Goal: Task Accomplishment & Management: Use online tool/utility

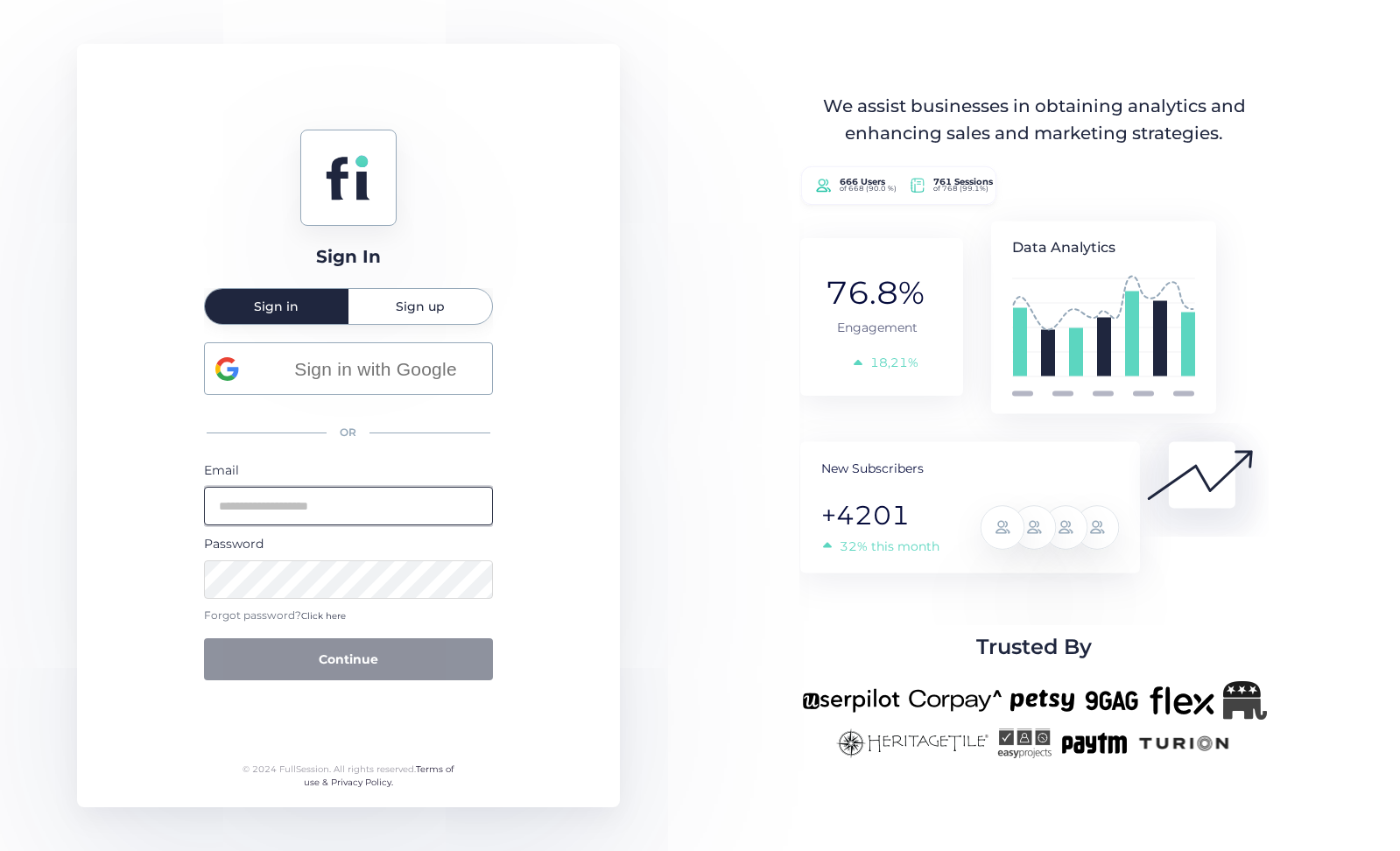
type input "**********"
click at [347, 658] on button "Continue" at bounding box center [348, 659] width 289 height 42
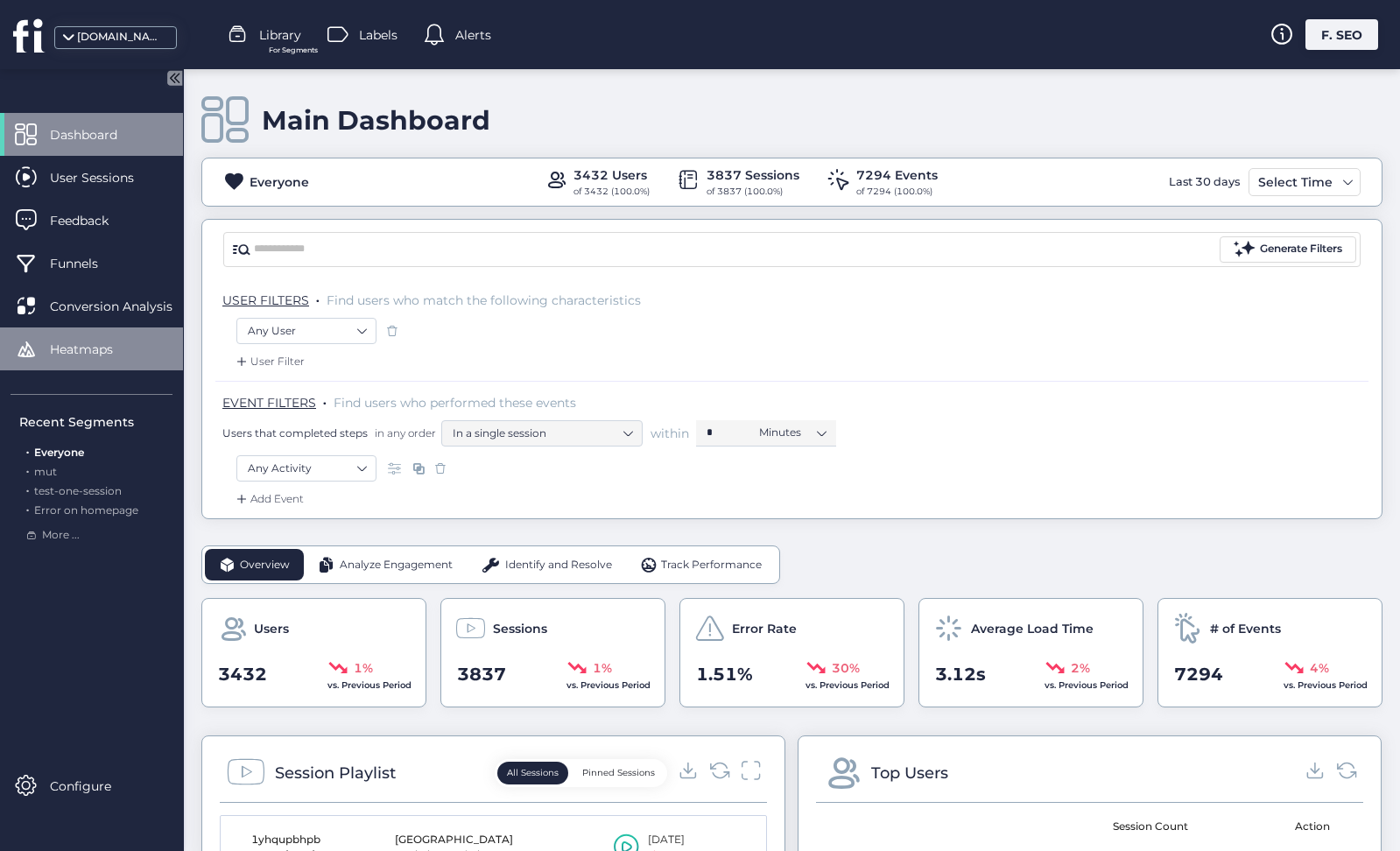
click at [79, 348] on span "Heatmaps" at bounding box center [95, 349] width 90 height 19
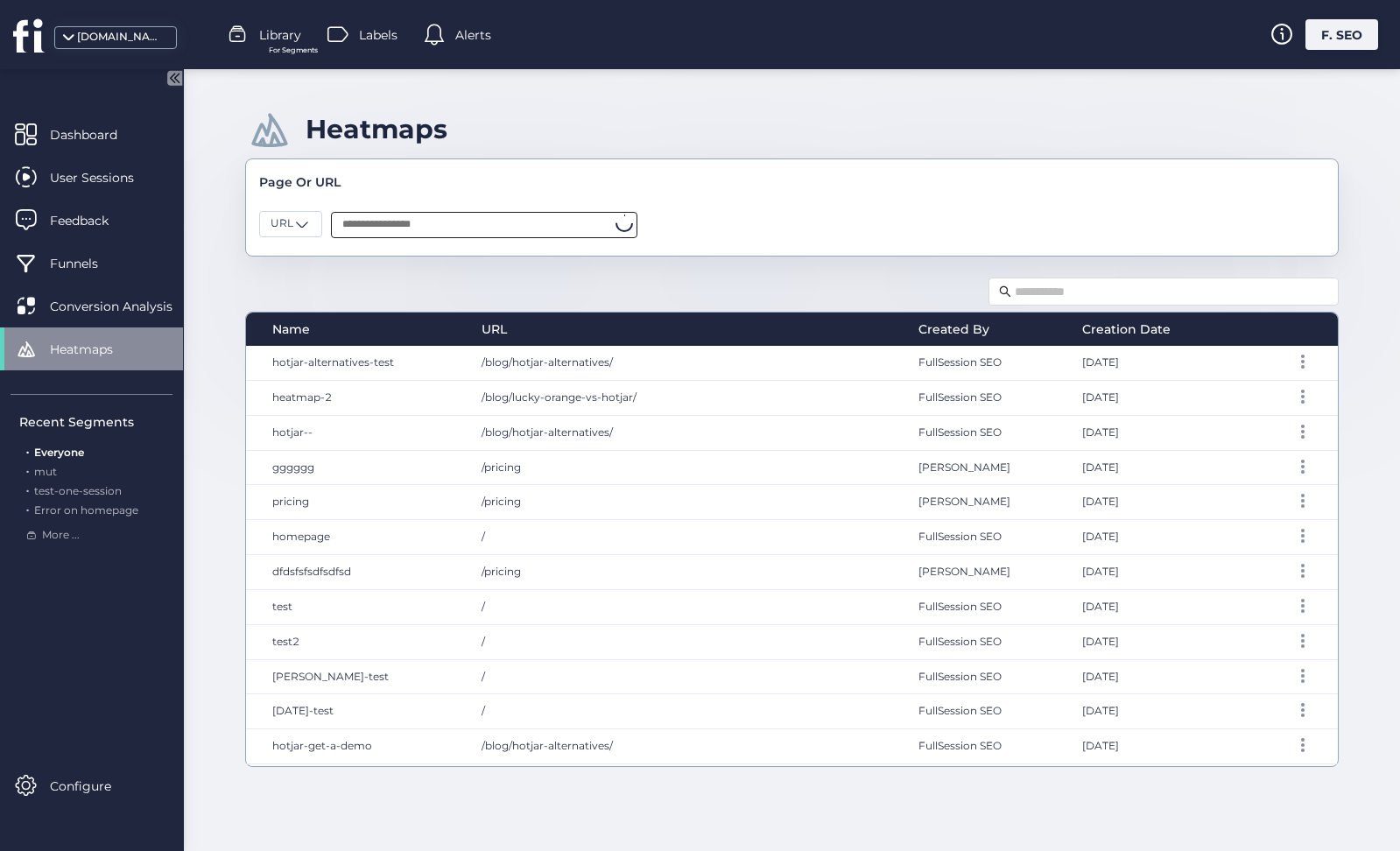
click at [523, 222] on input "text" at bounding box center [484, 225] width 306 height 27
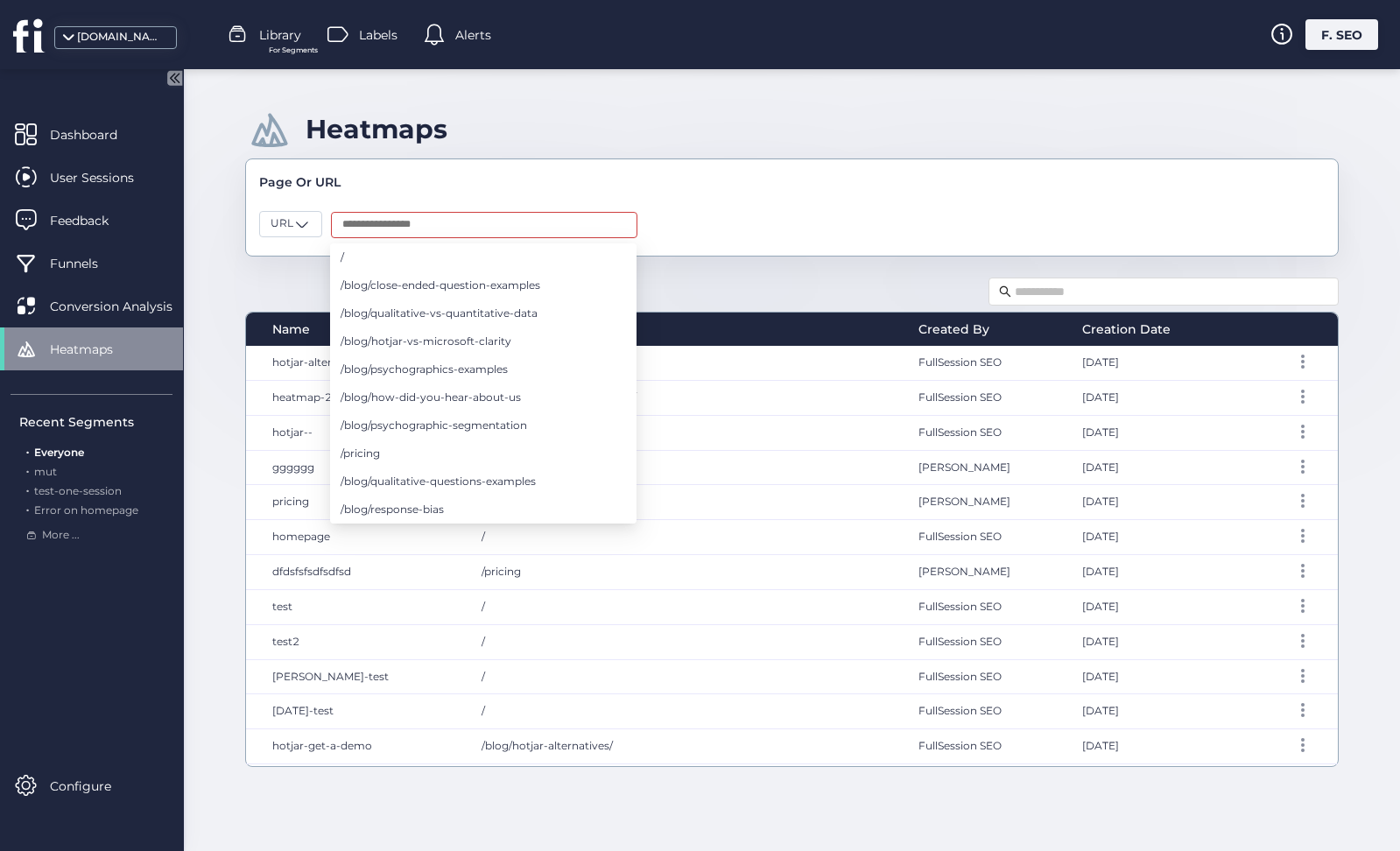
click at [526, 205] on div "URL" at bounding box center [791, 223] width 1065 height 37
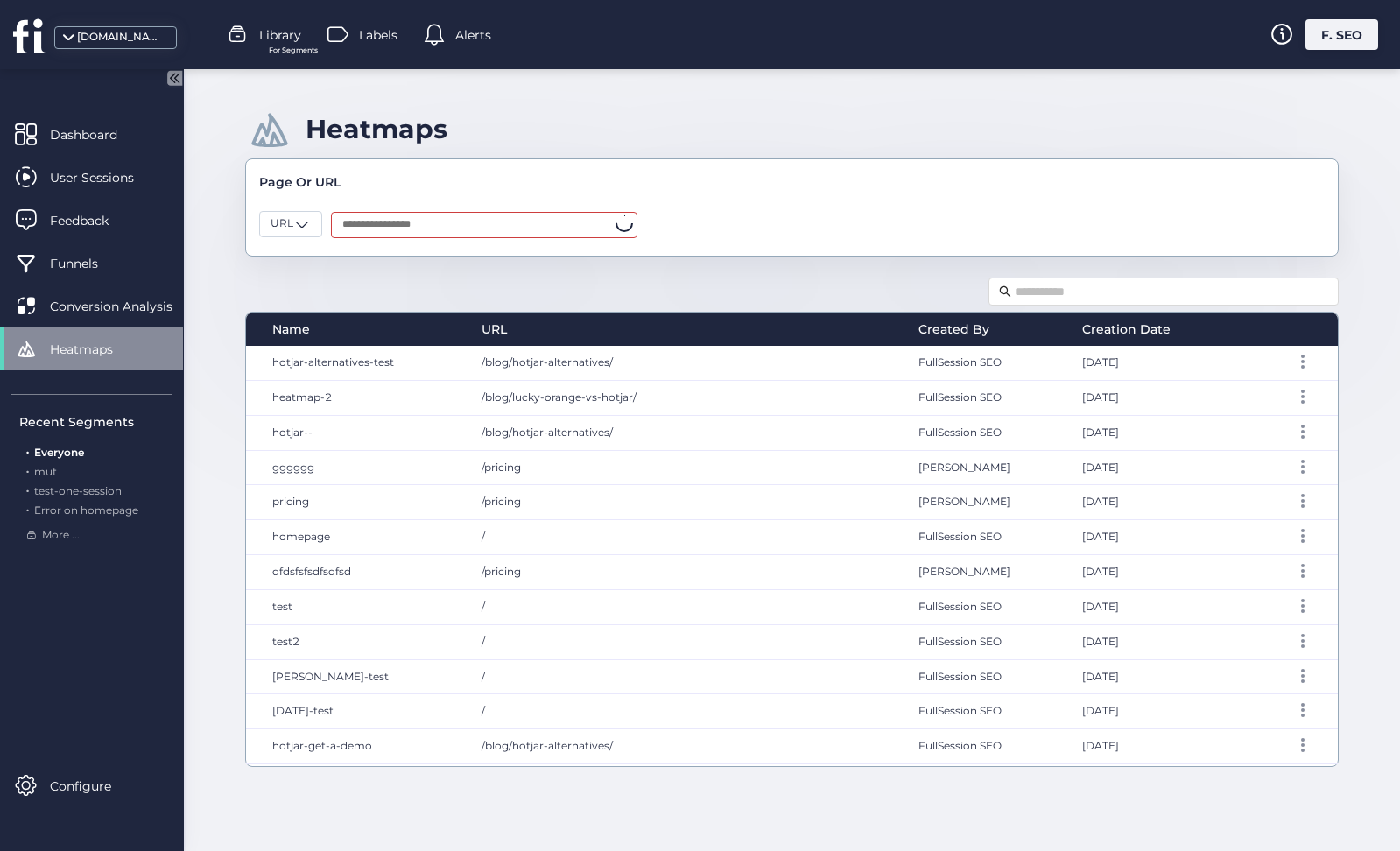
click at [522, 228] on input "text" at bounding box center [484, 225] width 306 height 27
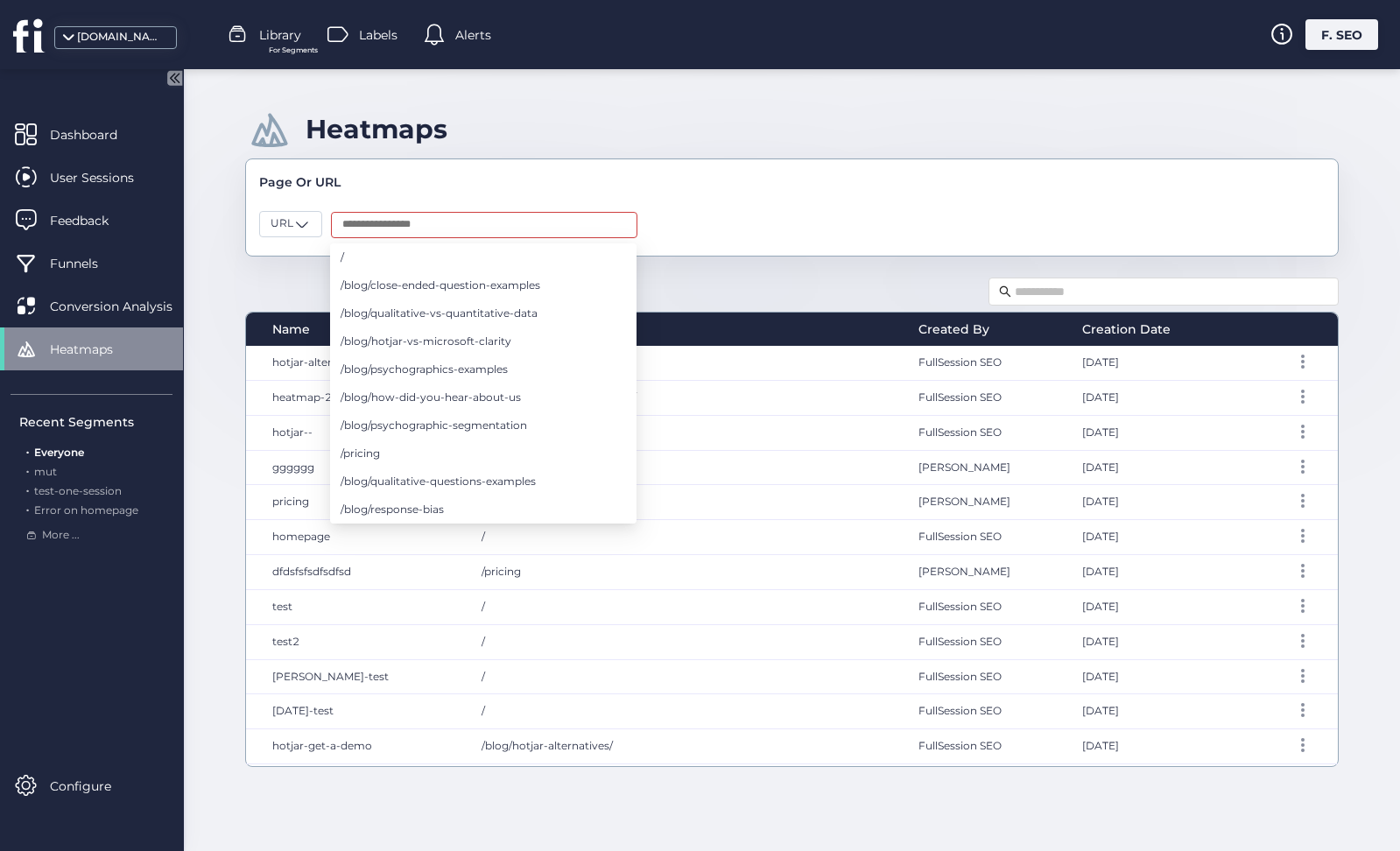
click at [532, 184] on div "Page Or URL" at bounding box center [791, 182] width 1065 height 19
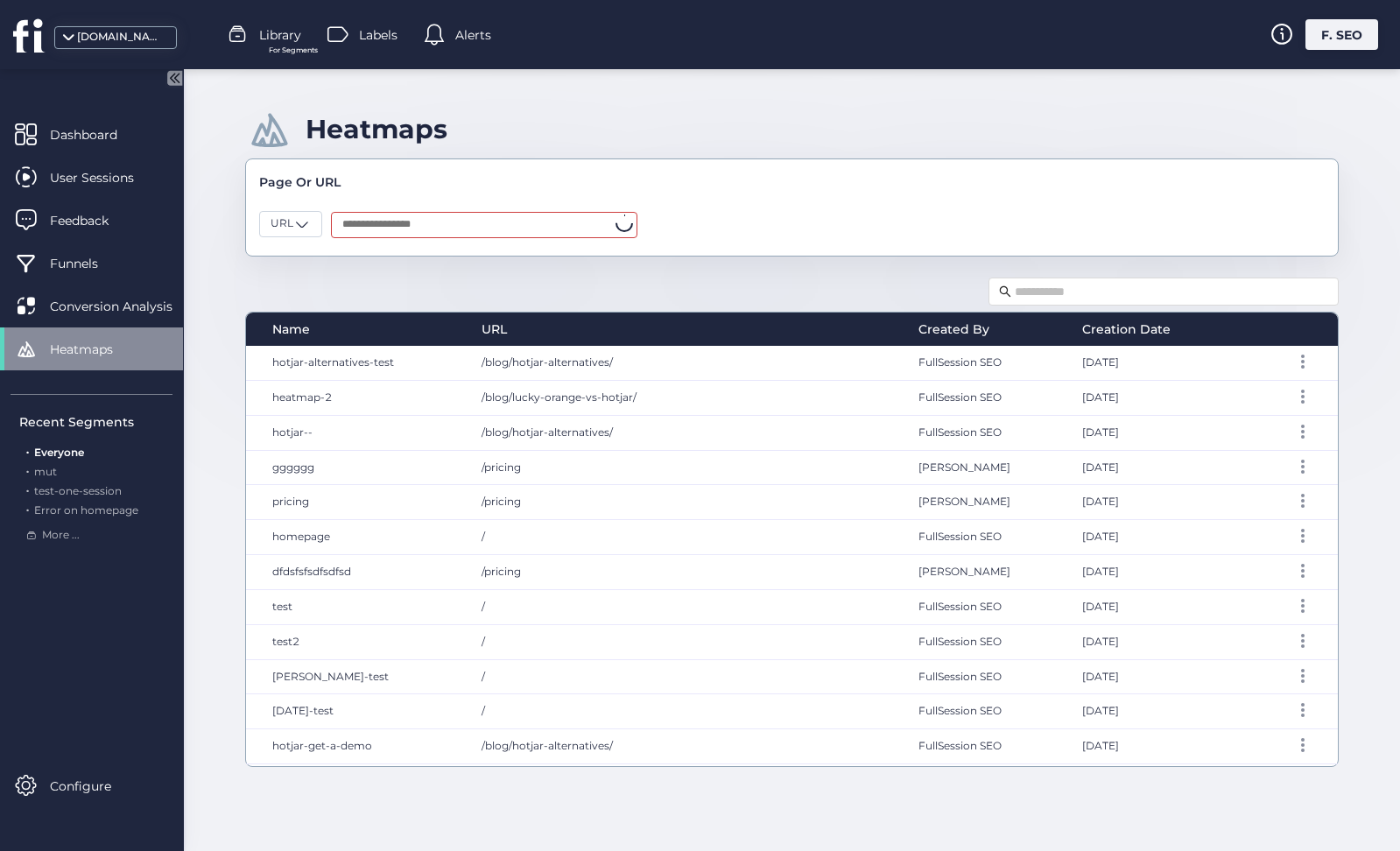
click at [523, 223] on input "text" at bounding box center [484, 225] width 306 height 27
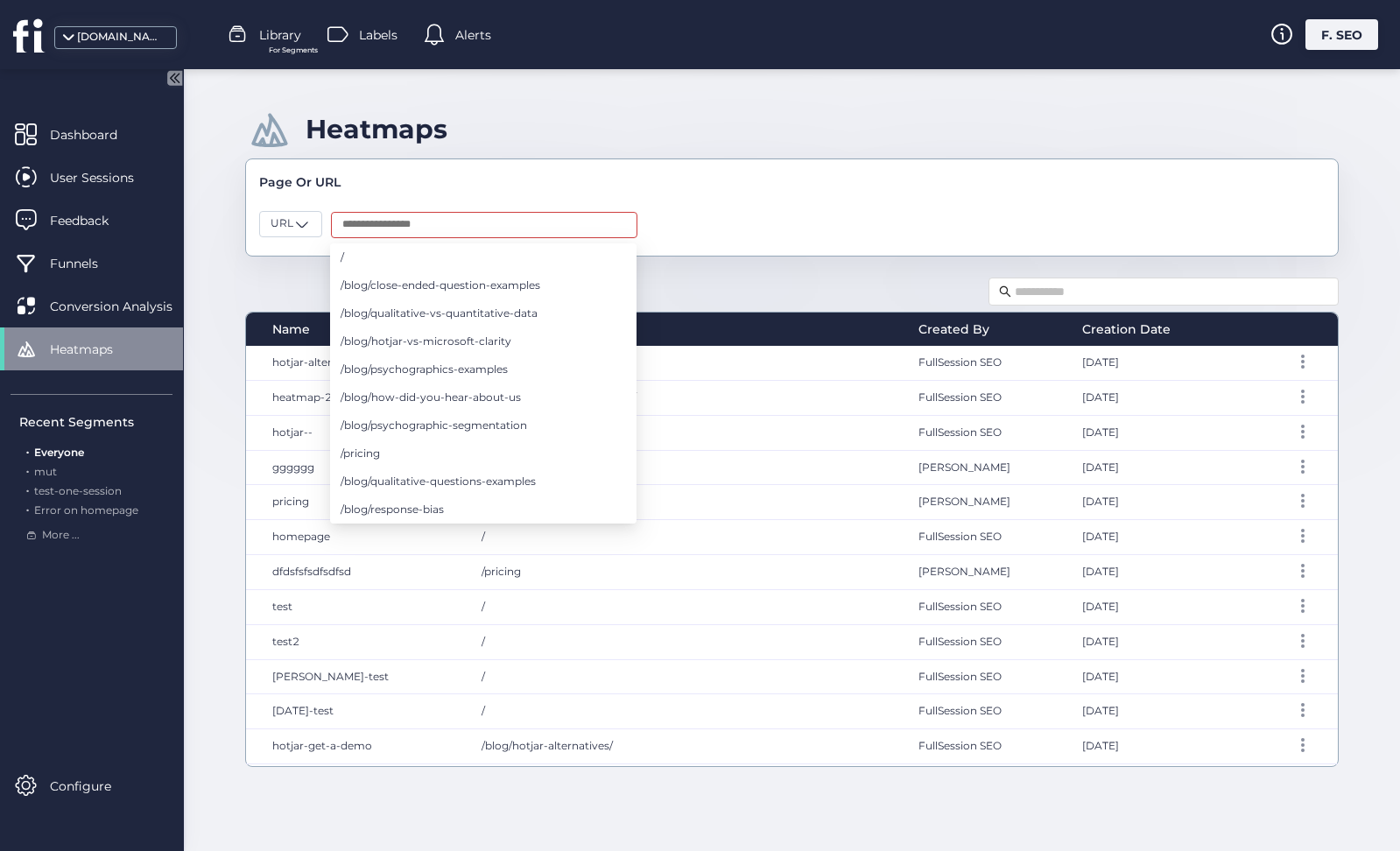
click at [528, 192] on div "Page Or URL URL" at bounding box center [792, 207] width 1094 height 98
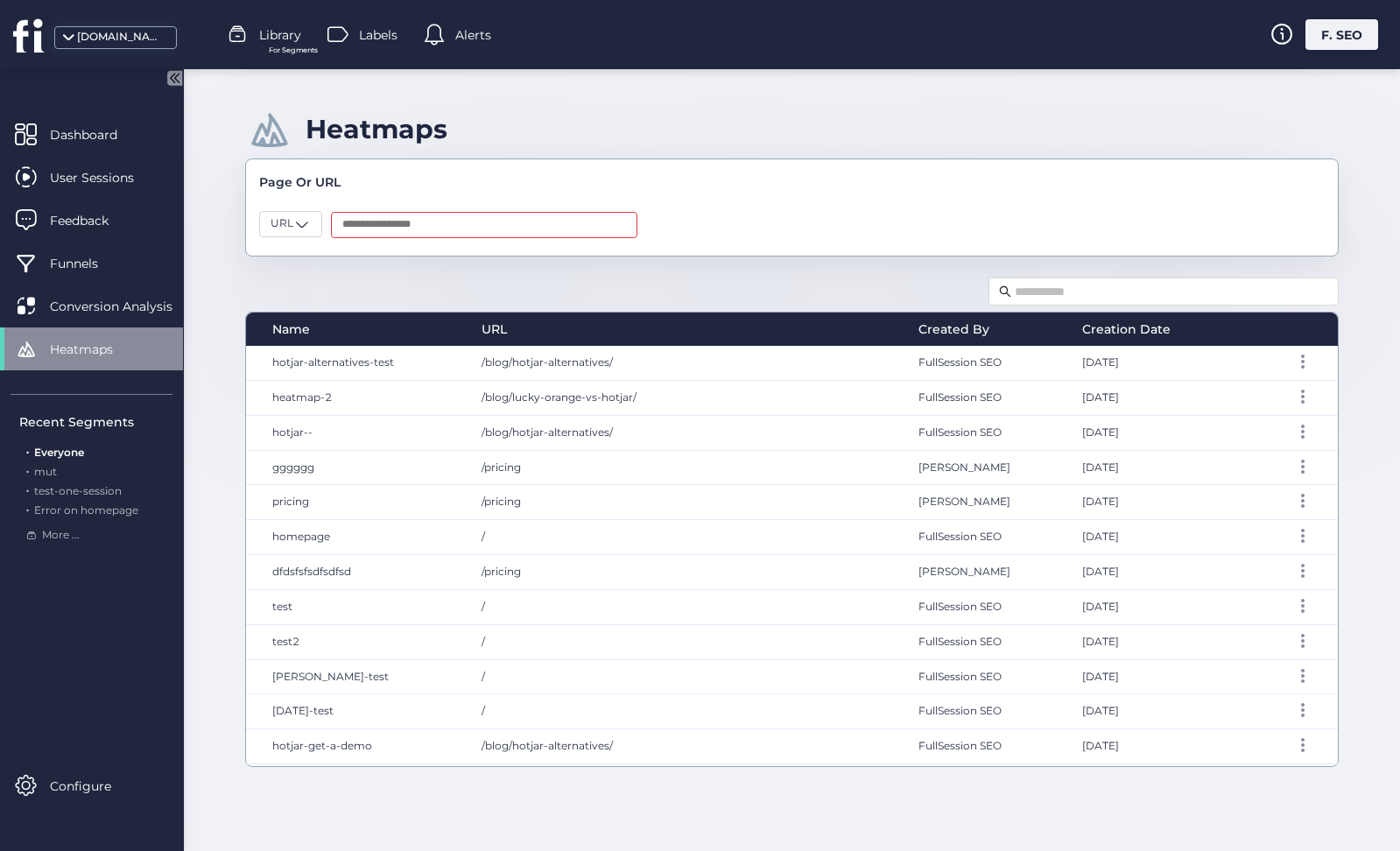
click at [522, 217] on input "text" at bounding box center [484, 225] width 306 height 27
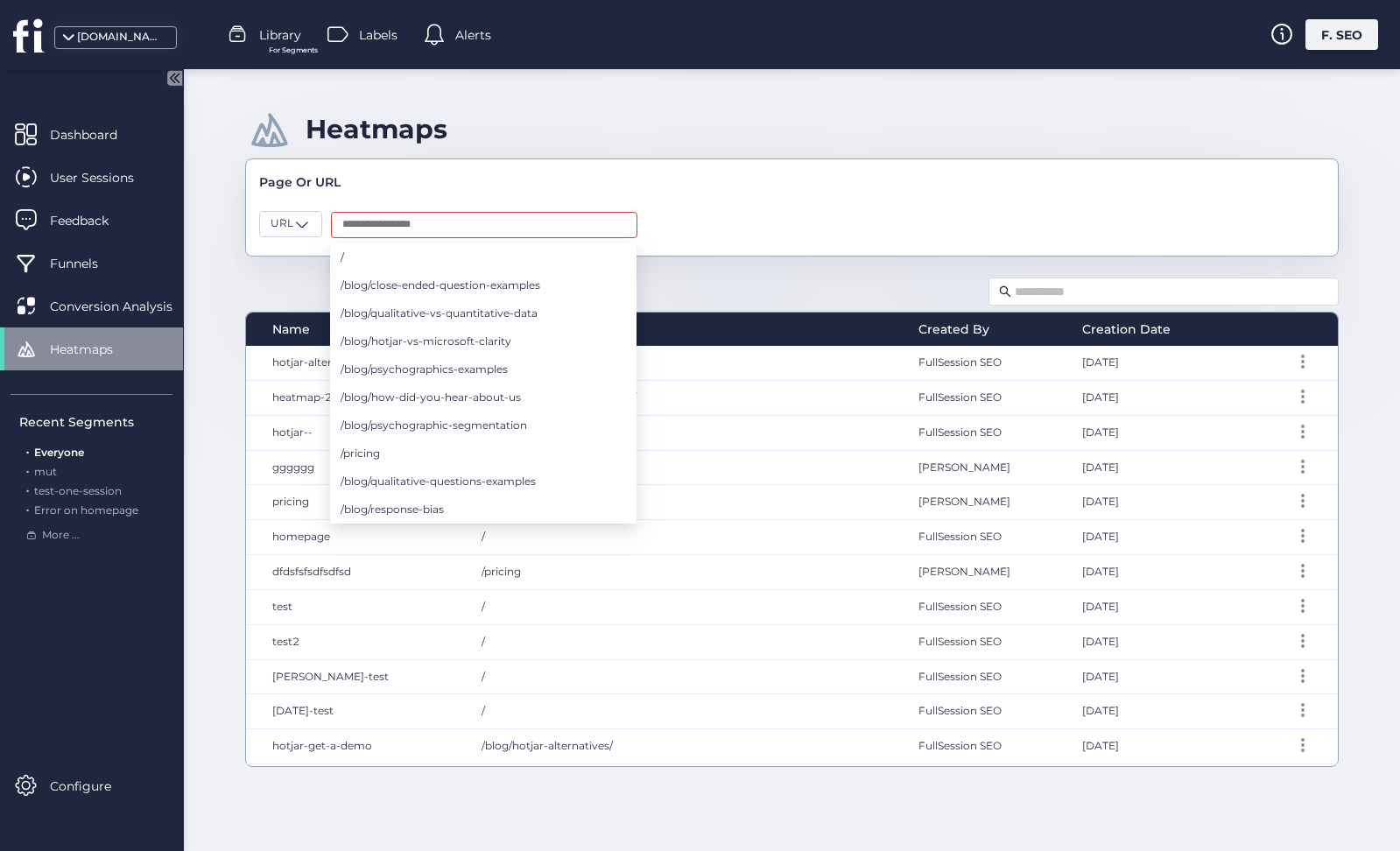
click at [529, 181] on div "Page Or URL" at bounding box center [791, 182] width 1065 height 19
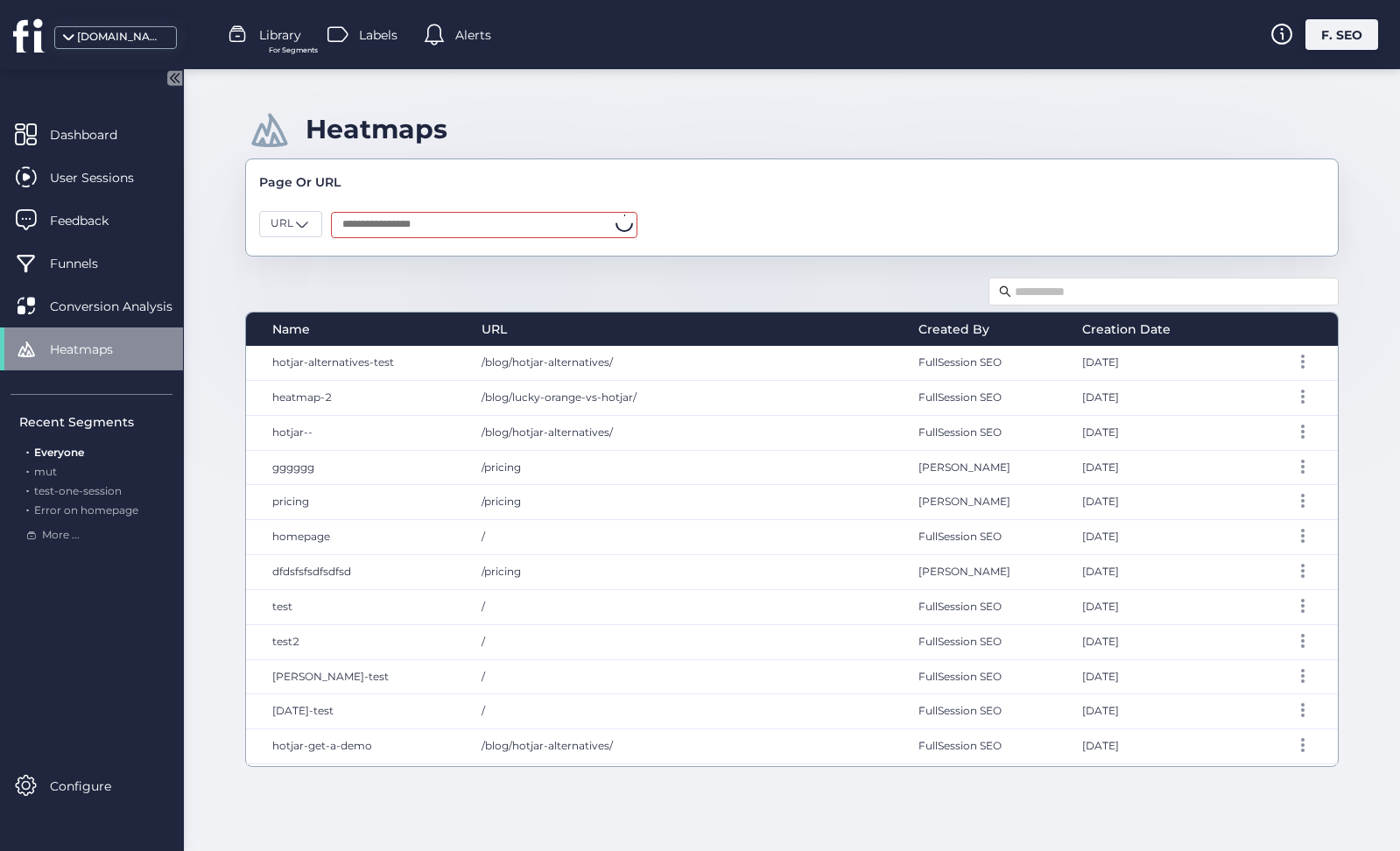
click at [521, 224] on input "text" at bounding box center [484, 225] width 306 height 27
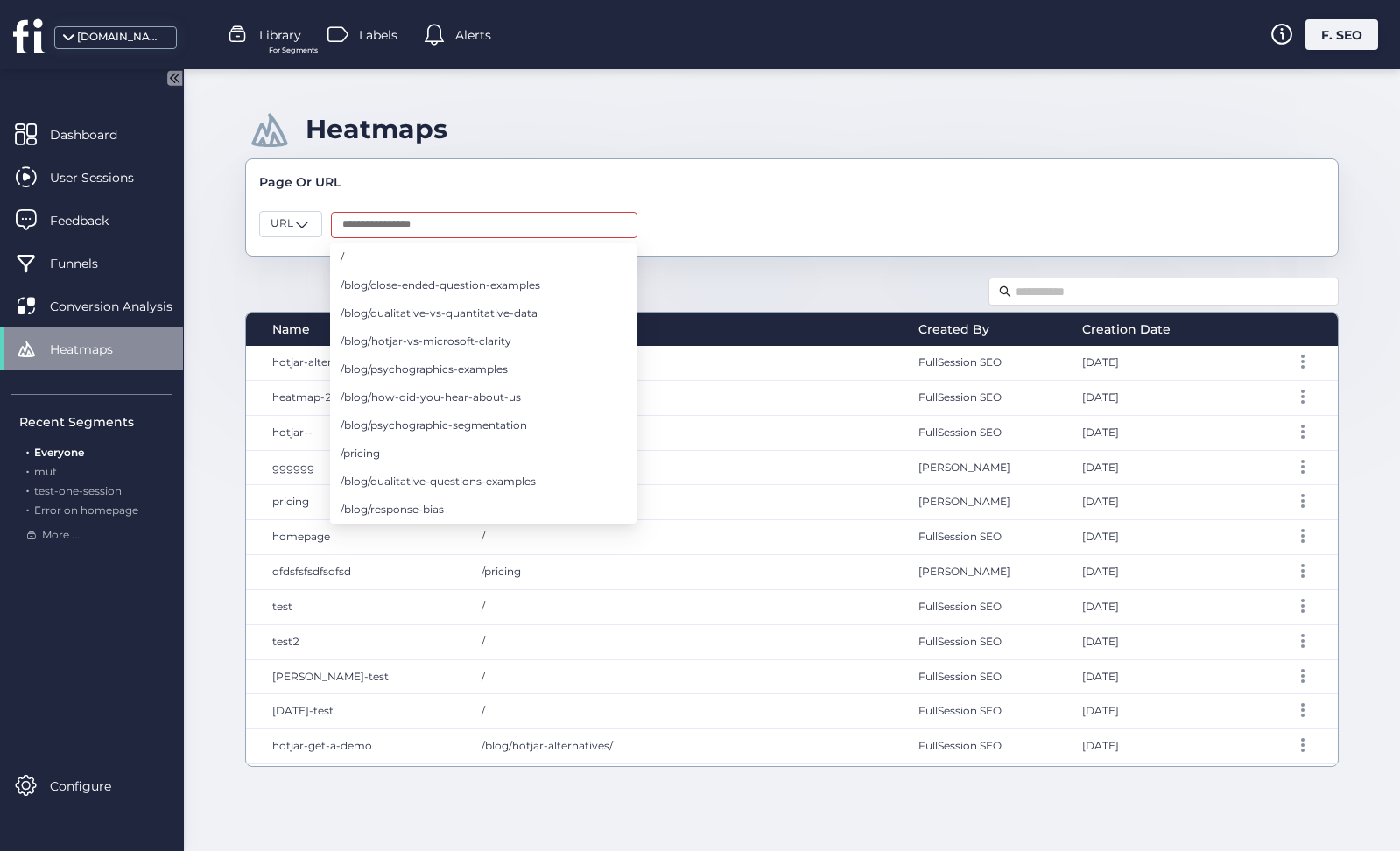
click at [542, 189] on div "Page Or URL" at bounding box center [791, 182] width 1065 height 19
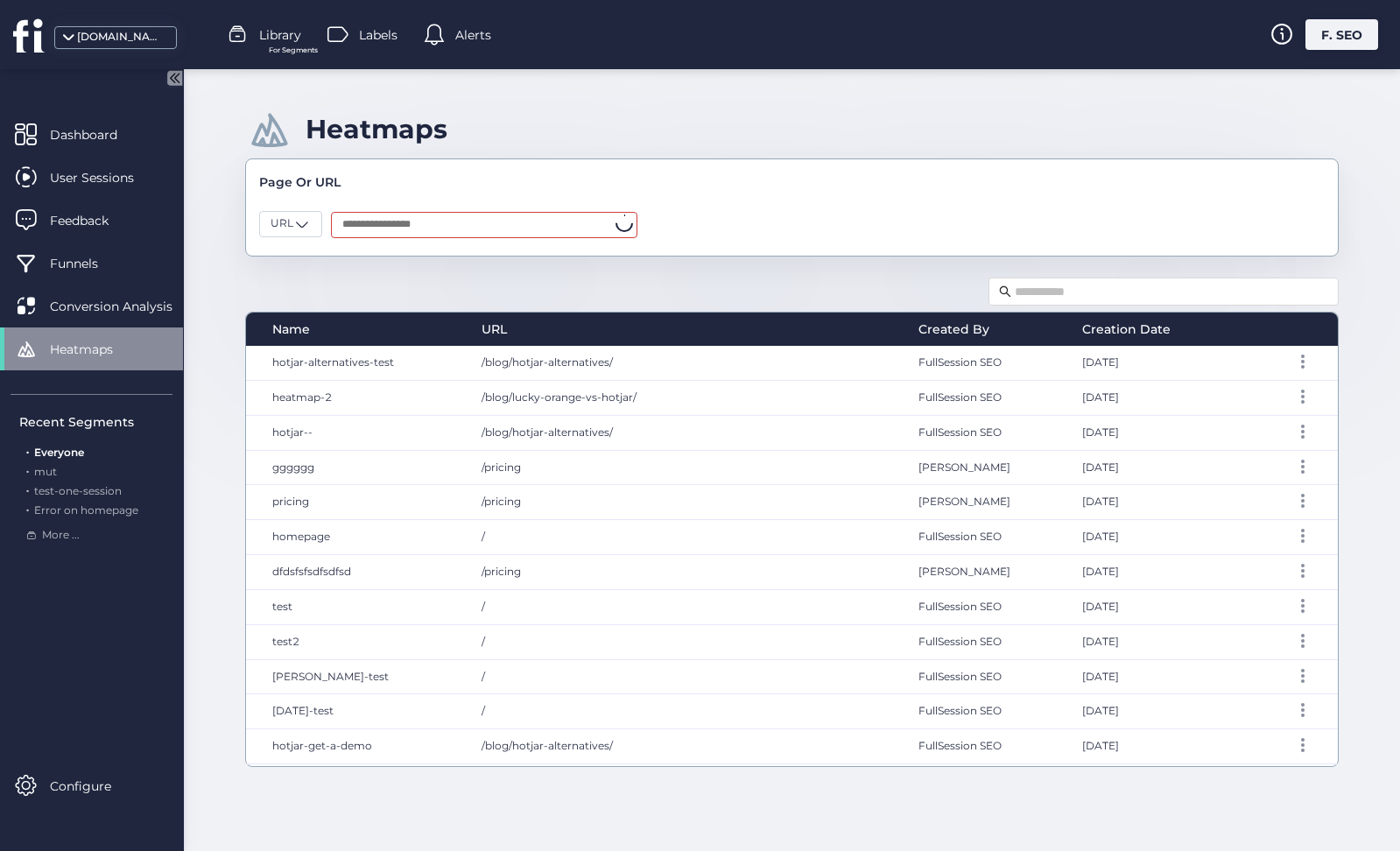
click at [537, 227] on input "text" at bounding box center [484, 225] width 306 height 27
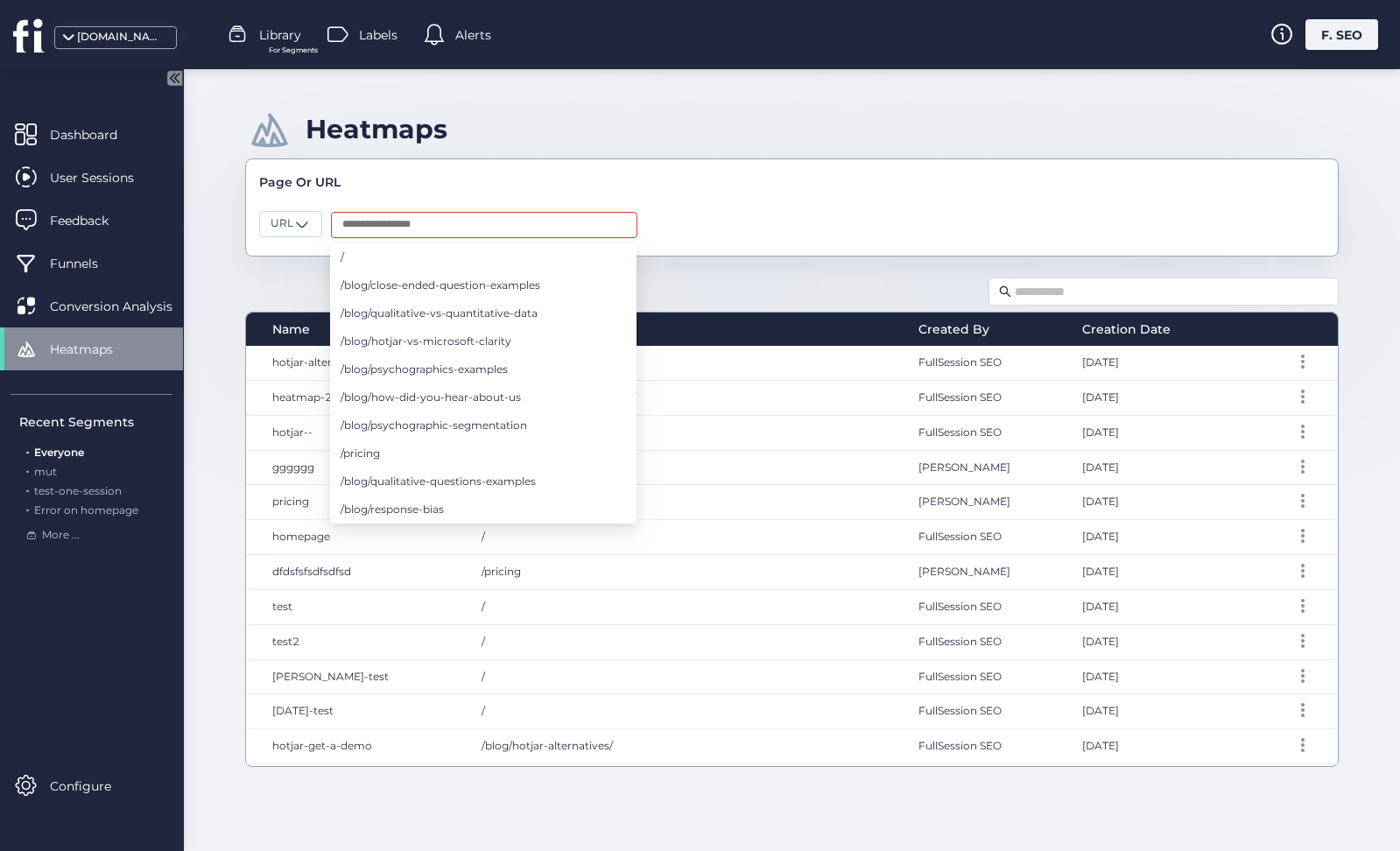
click at [581, 175] on div "Page Or URL" at bounding box center [791, 182] width 1065 height 19
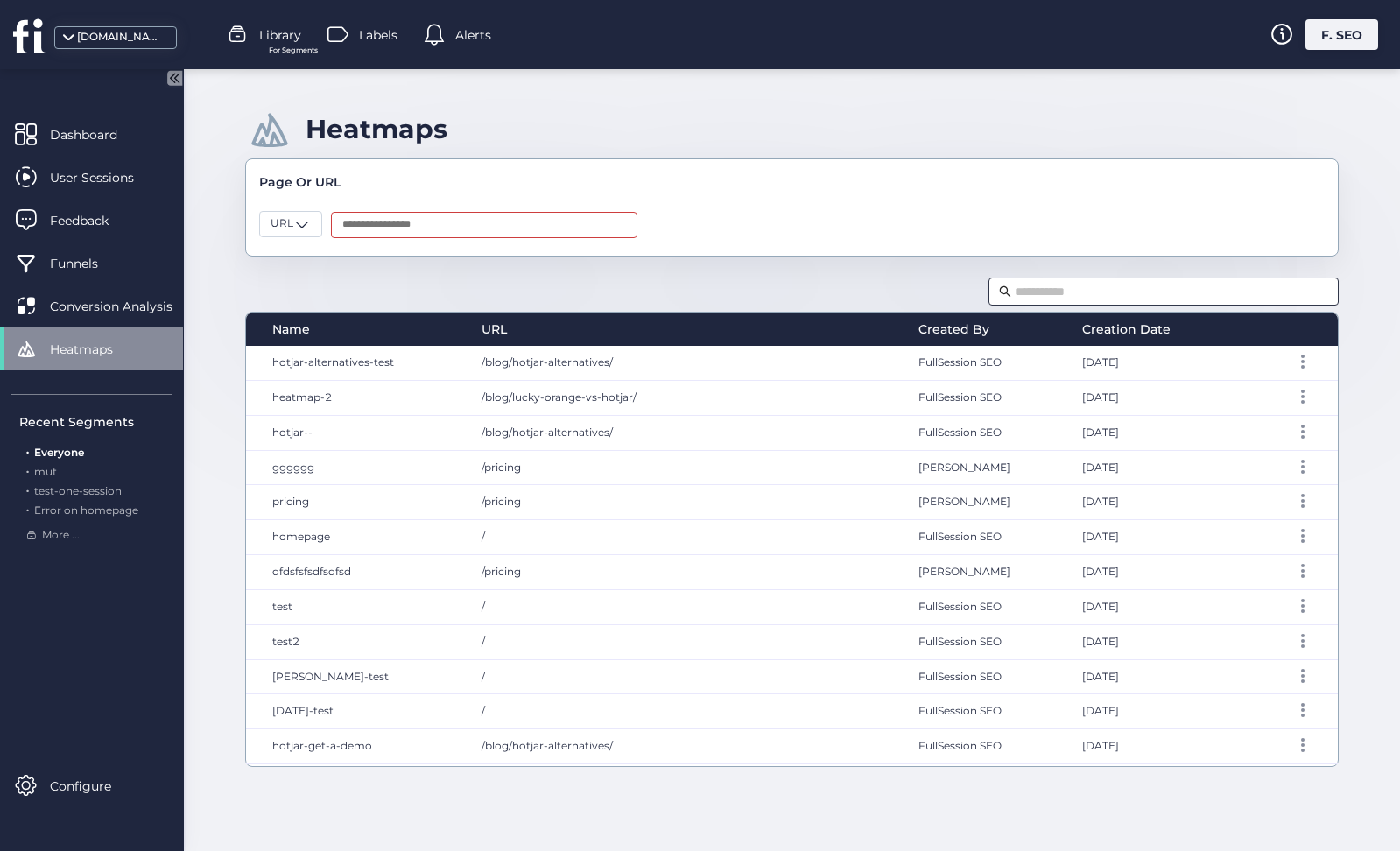
click at [1095, 290] on input "text" at bounding box center [1171, 291] width 314 height 19
click at [1010, 252] on div "Page Or URL URL" at bounding box center [792, 207] width 1094 height 98
click at [575, 212] on input "text" at bounding box center [484, 225] width 306 height 27
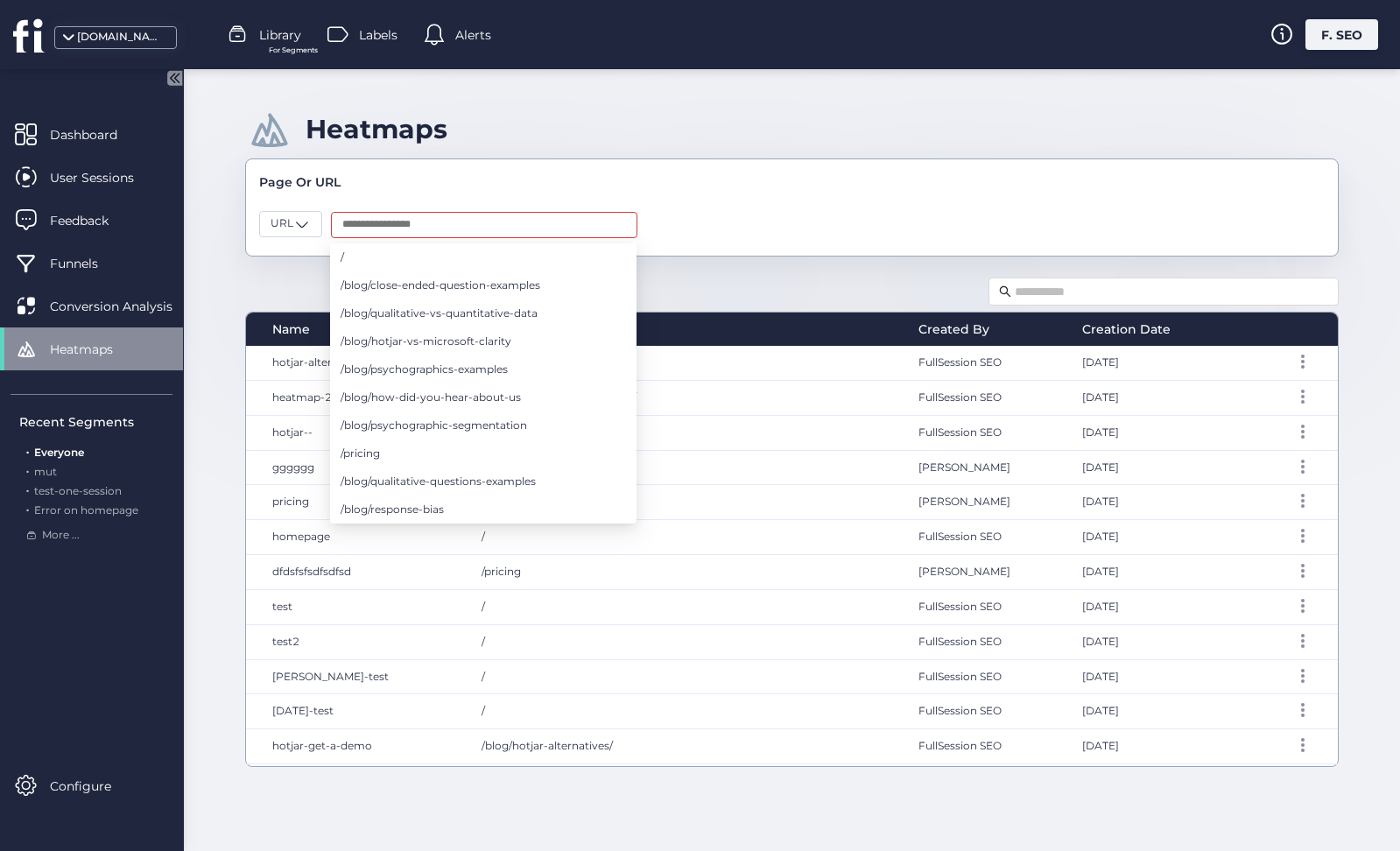
click at [590, 179] on div "Page Or URL" at bounding box center [791, 182] width 1065 height 19
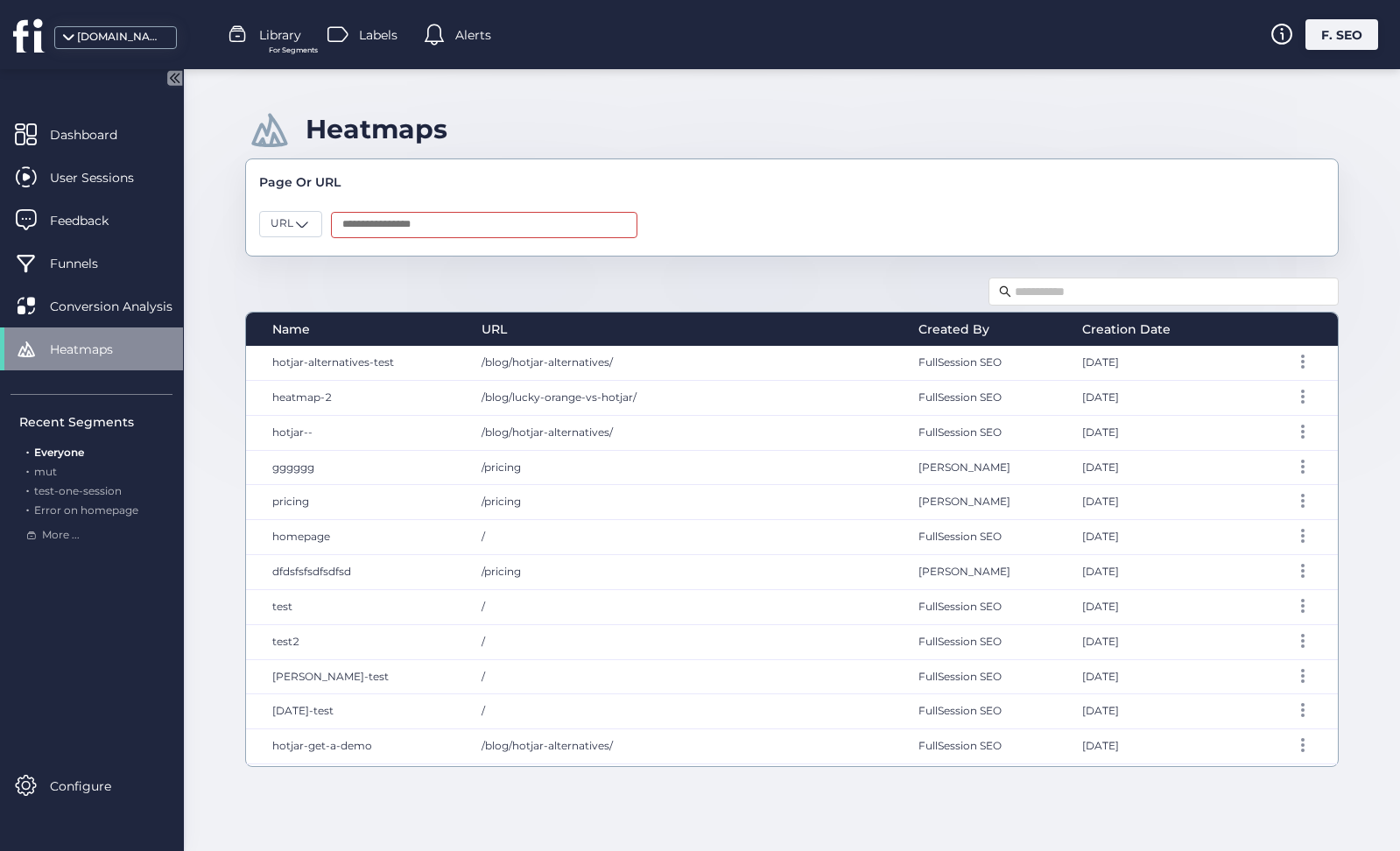
click at [568, 238] on input "text" at bounding box center [484, 225] width 306 height 27
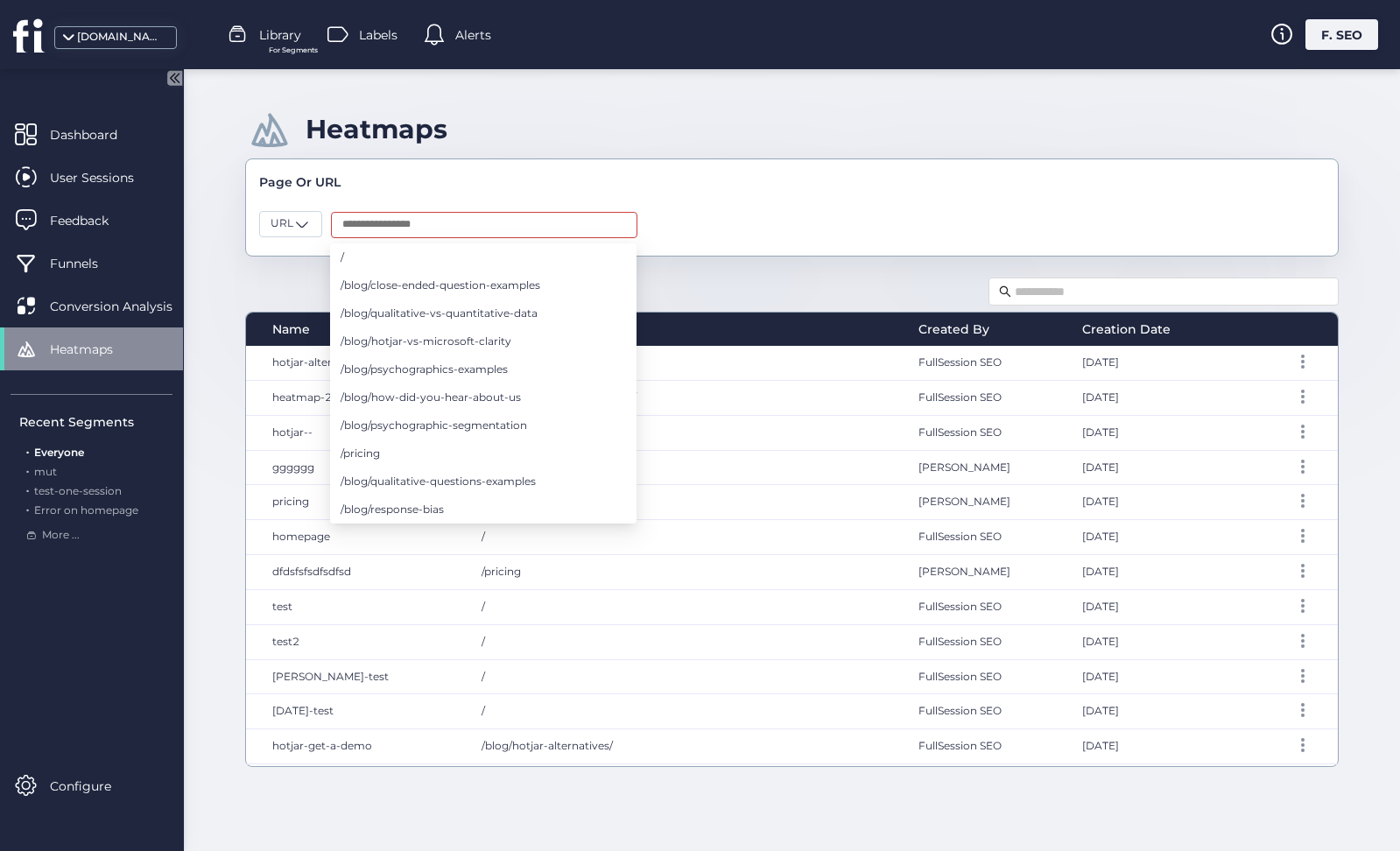
click at [569, 204] on div "Page Or URL URL" at bounding box center [792, 207] width 1094 height 98
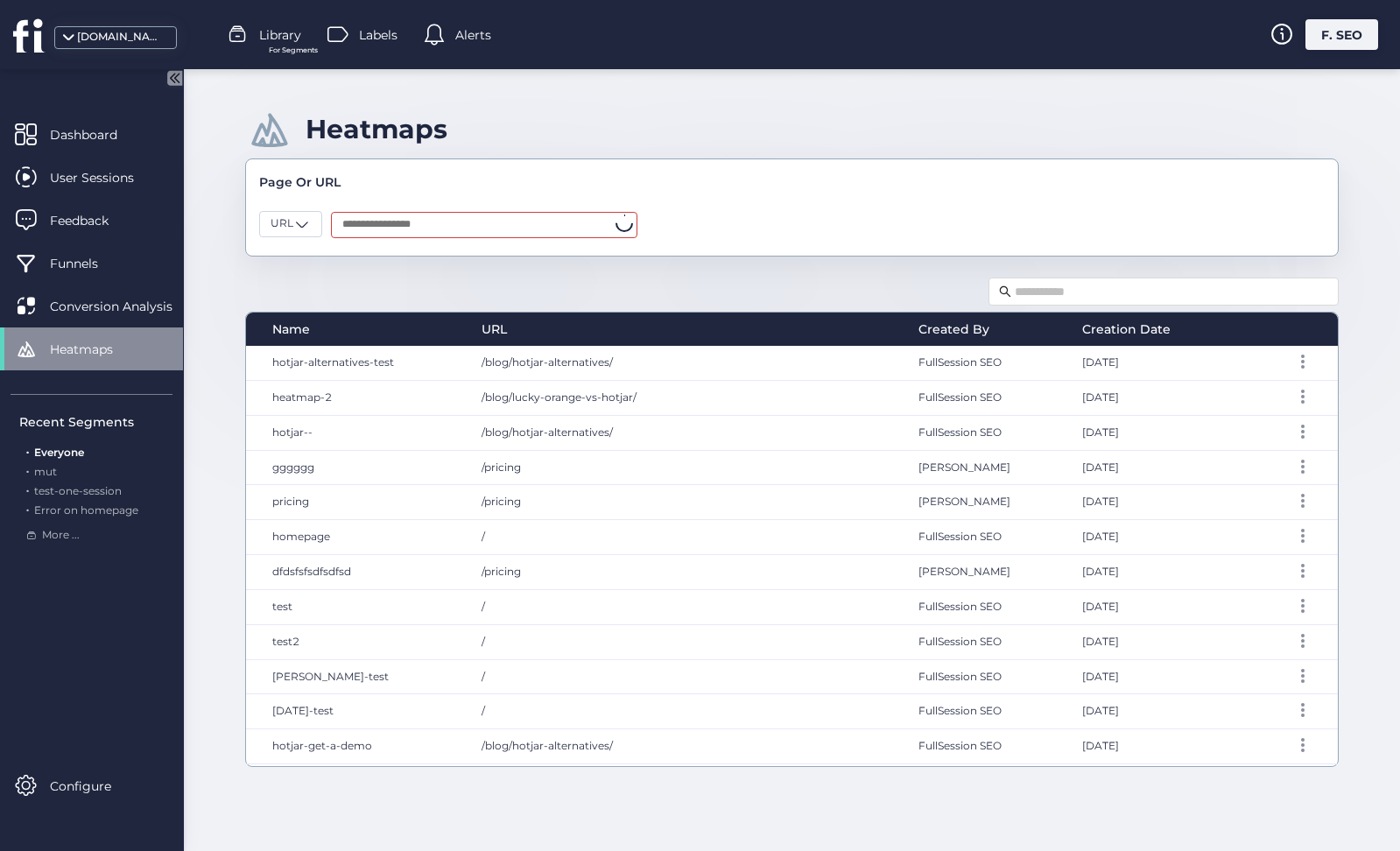
click at [561, 229] on input "text" at bounding box center [484, 225] width 306 height 27
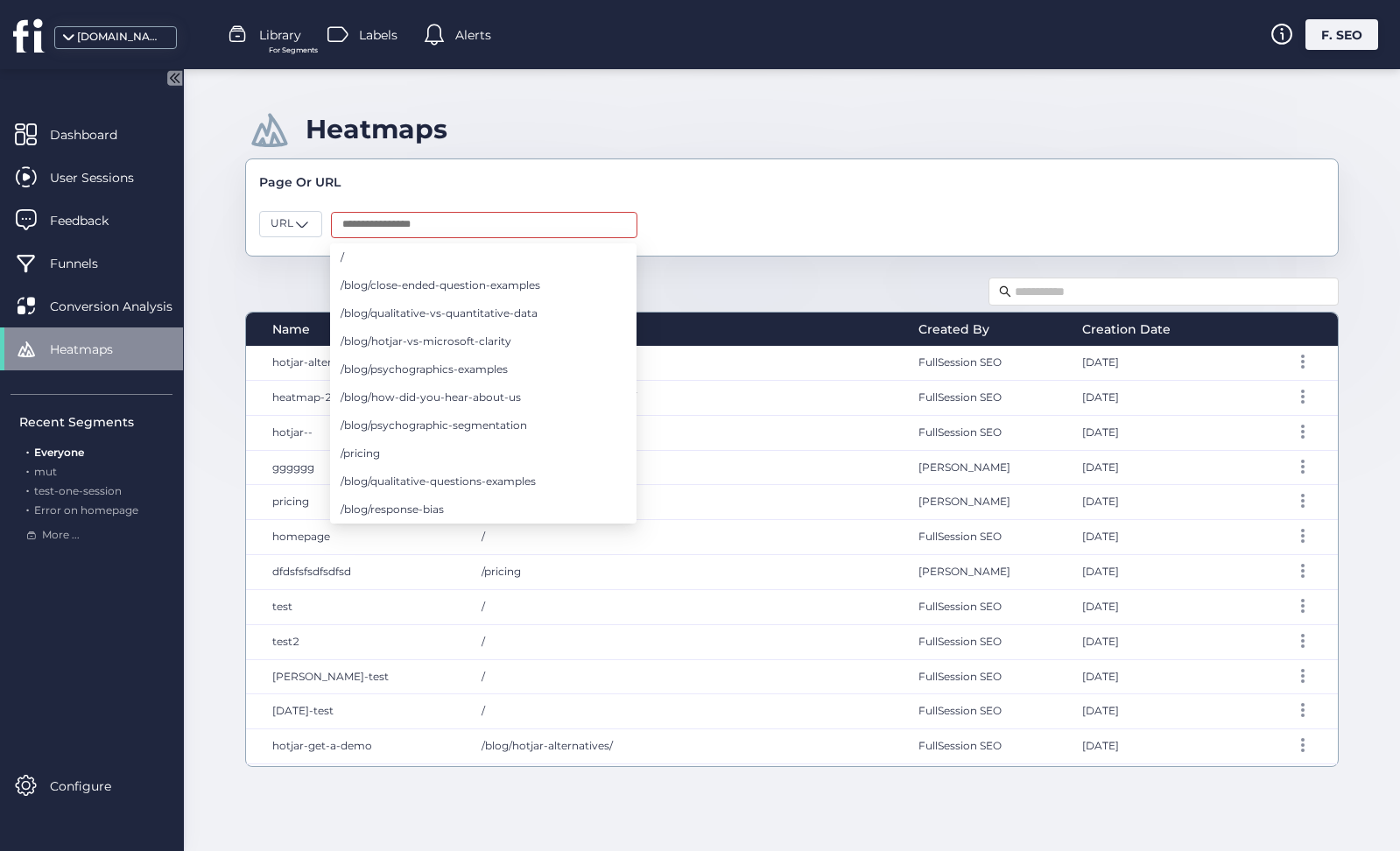
click at [242, 407] on div "Heatmaps Page Or URL URL Name URL Created By Creation Date hotjar-alternatives-…" at bounding box center [792, 460] width 1216 height 782
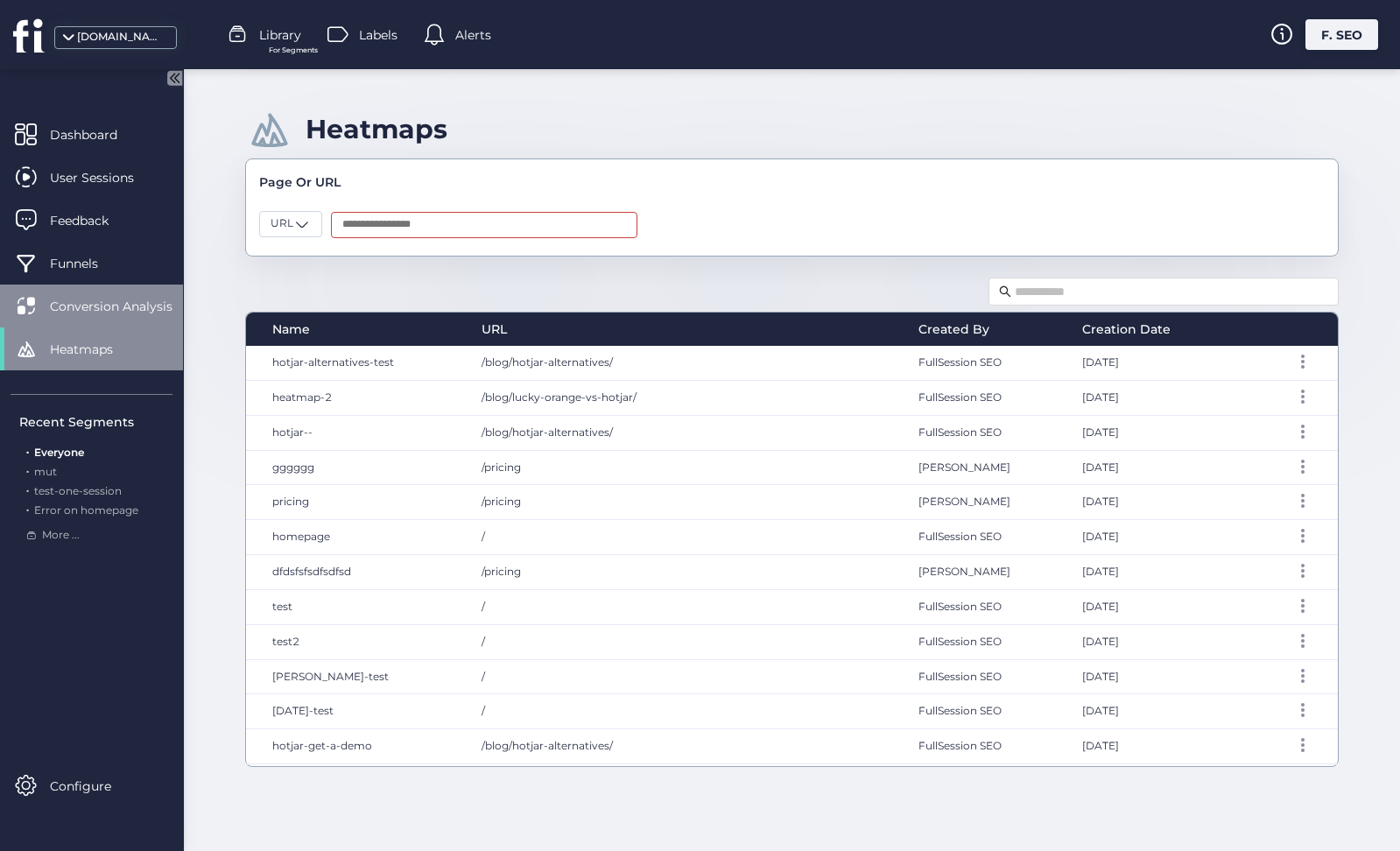
click at [155, 308] on span "Conversion Analysis" at bounding box center [124, 306] width 149 height 19
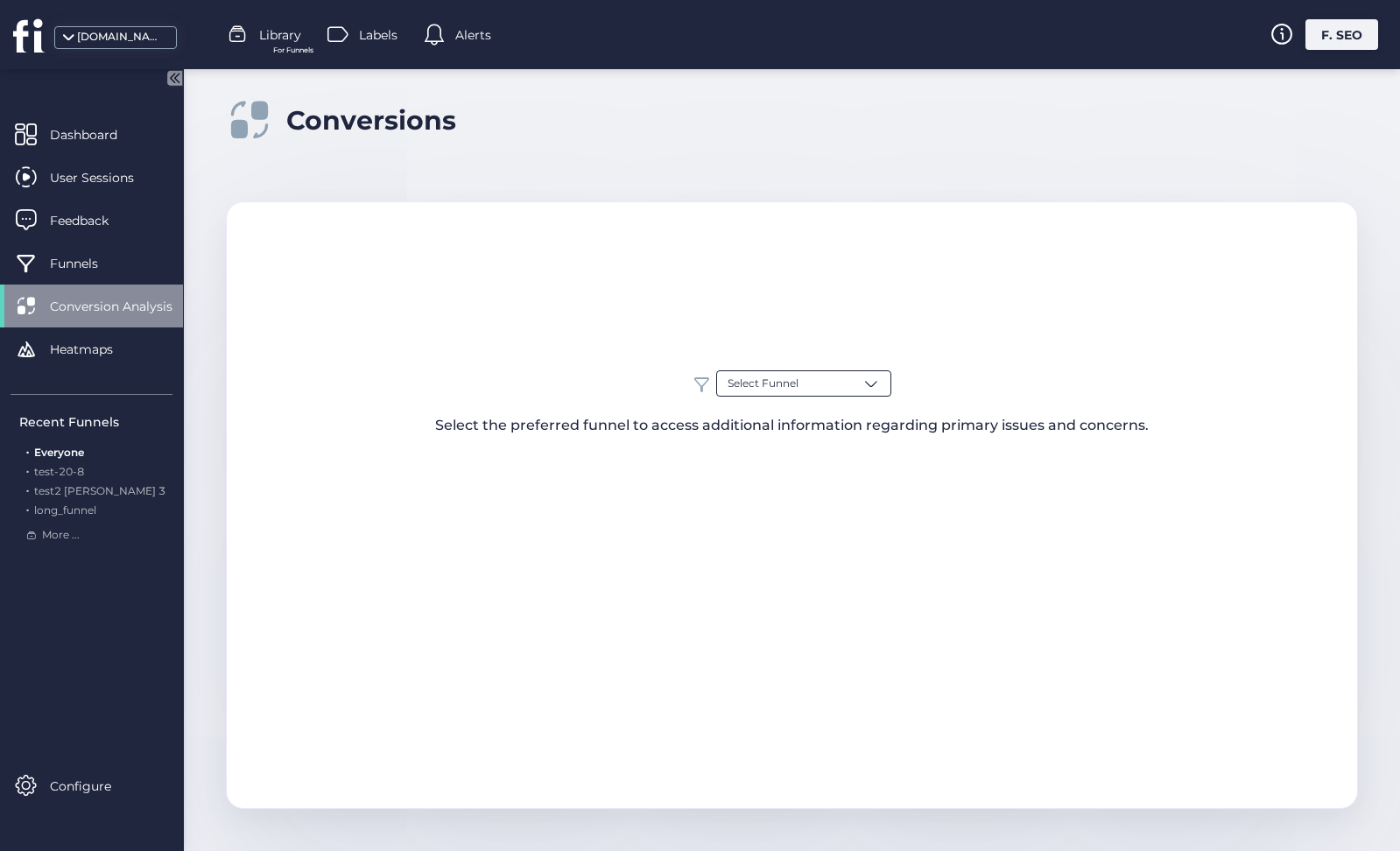
click at [831, 380] on div "Select Funnel" at bounding box center [804, 383] width 176 height 27
click at [934, 376] on div "Select Funnel Everyone Funnel1 funnel2 test-getademo Blog Conversion majd test …" at bounding box center [792, 403] width 1130 height 66
click at [858, 378] on div "Select Funnel" at bounding box center [804, 383] width 176 height 27
click at [826, 421] on input "text" at bounding box center [811, 419] width 137 height 24
click at [845, 332] on div "Select Funnel Everyone Funnel1 funnel2 test-getademo Blog Conversion majd test …" at bounding box center [792, 505] width 1132 height 608
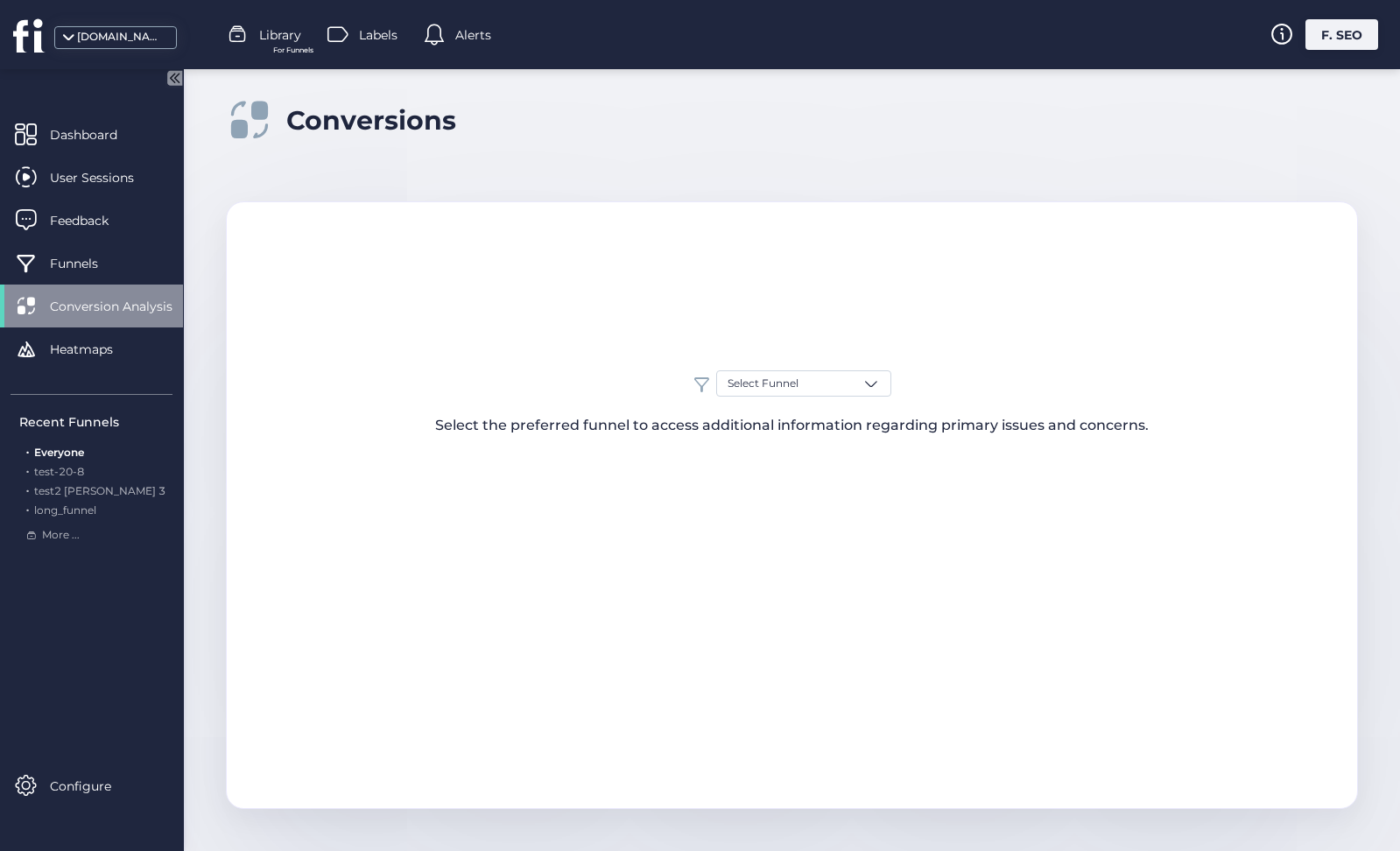
click at [838, 369] on div "Select Funnel Select the preferred funnel to access additional information rega…" at bounding box center [792, 505] width 1132 height 608
click at [835, 382] on div "Select Funnel" at bounding box center [804, 383] width 176 height 27
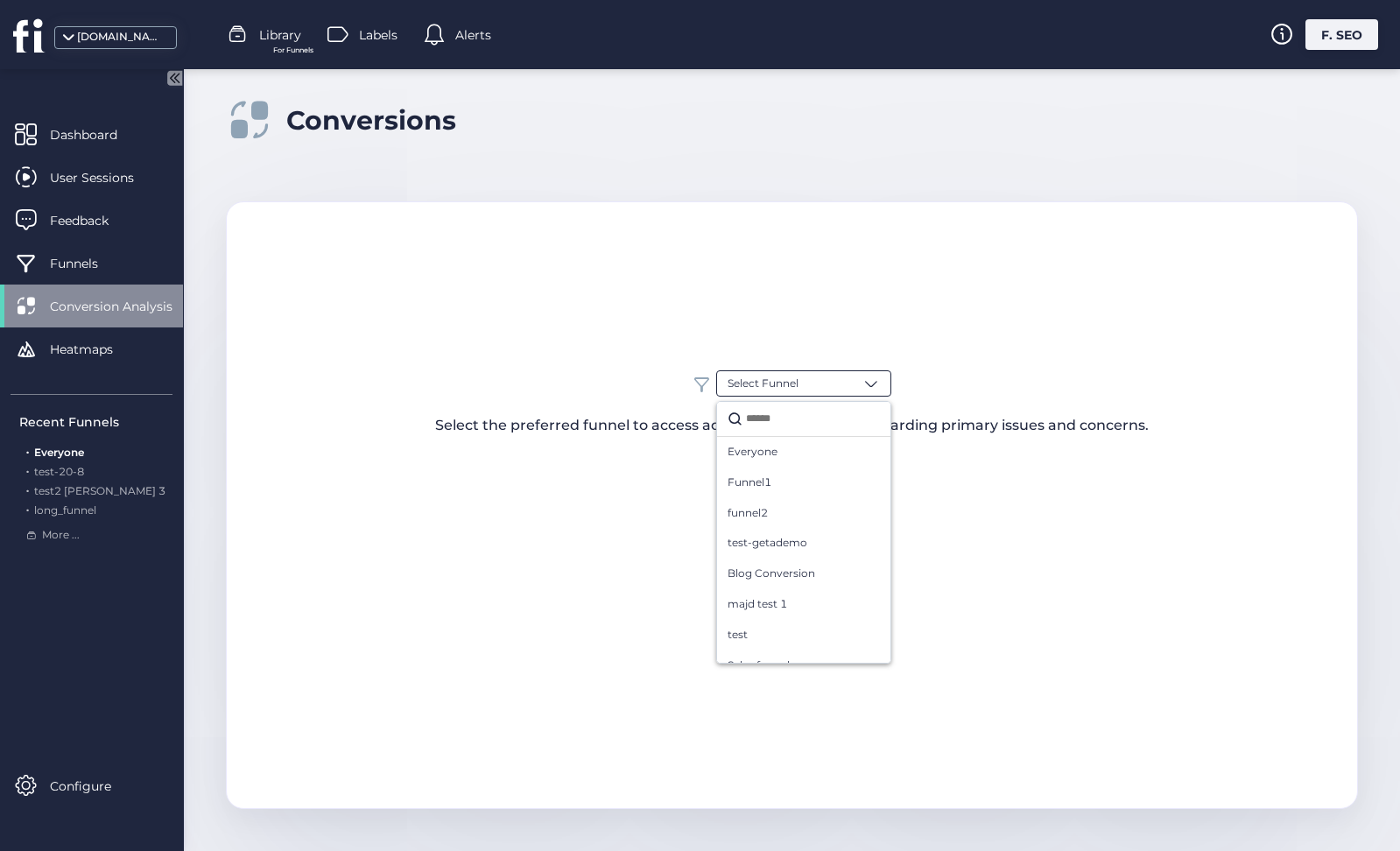
click at [923, 412] on div "Select Funnel Everyone Funnel1 funnel2 test-getademo Blog Conversion majd test …" at bounding box center [792, 403] width 1130 height 66
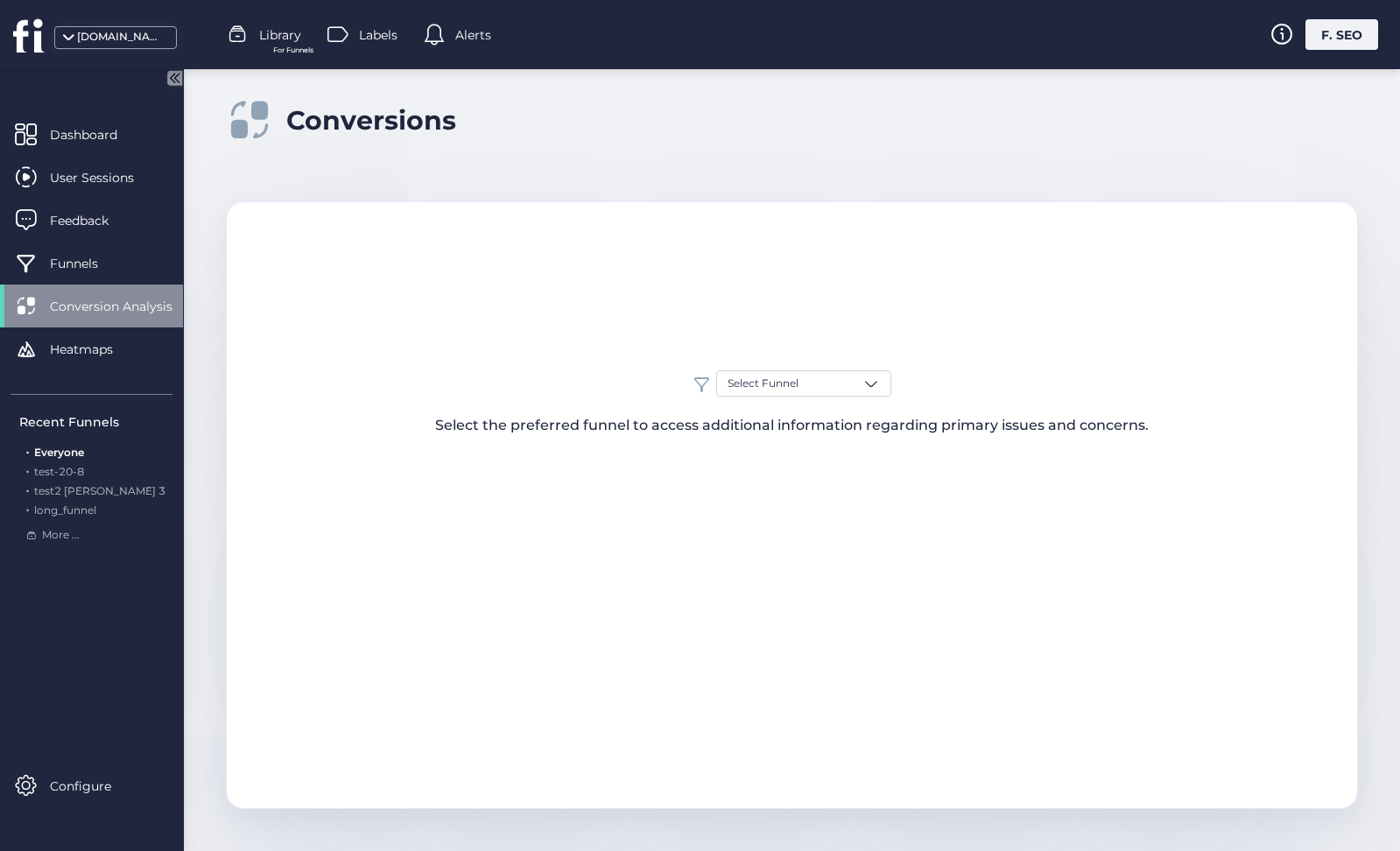
click at [855, 399] on div "Select Funnel Select the preferred funnel to access additional information rega…" at bounding box center [792, 403] width 1130 height 66
click at [850, 392] on div "Select Funnel" at bounding box center [804, 383] width 176 height 27
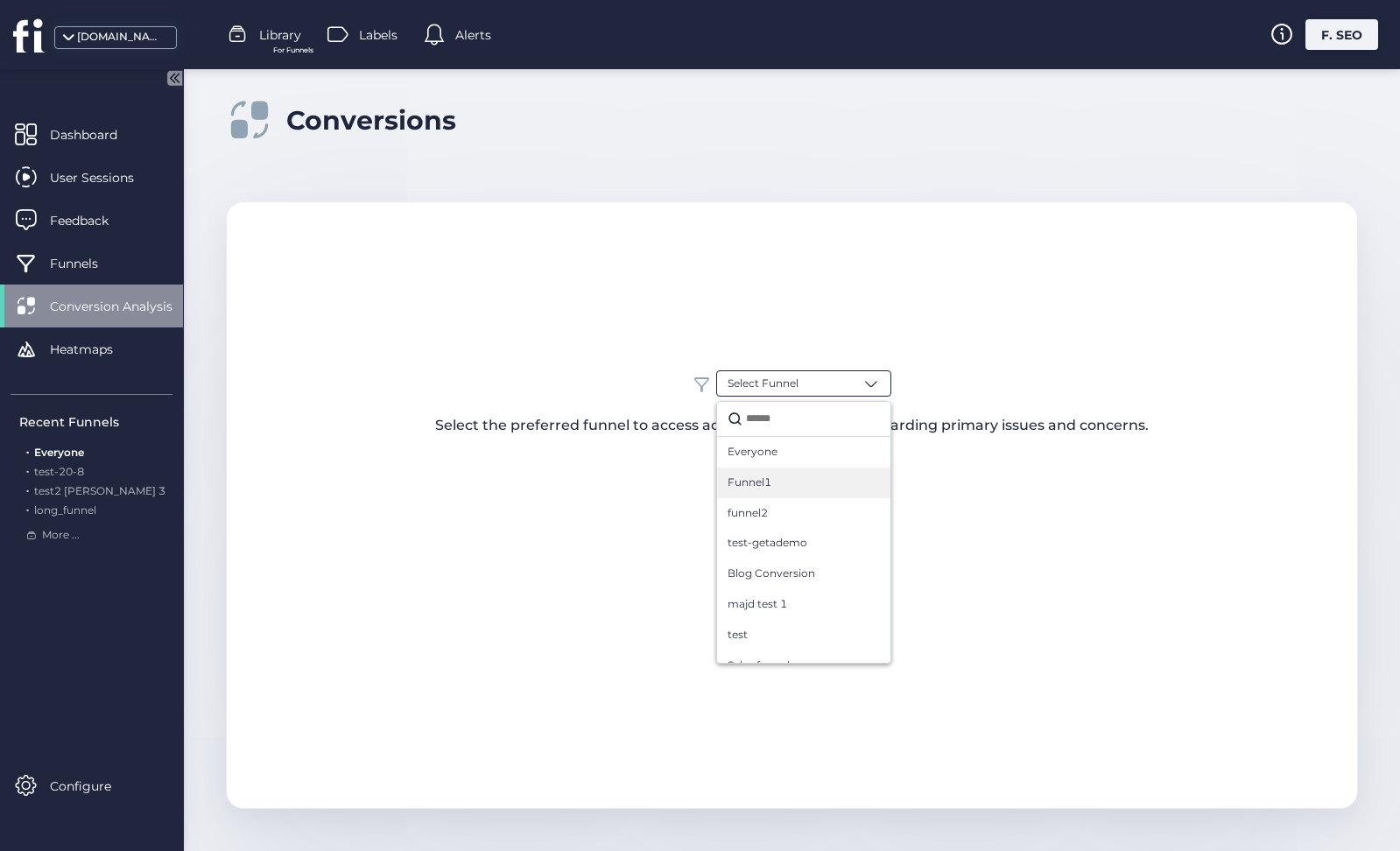
click at [815, 490] on div "Funnel1" at bounding box center [804, 483] width 174 height 31
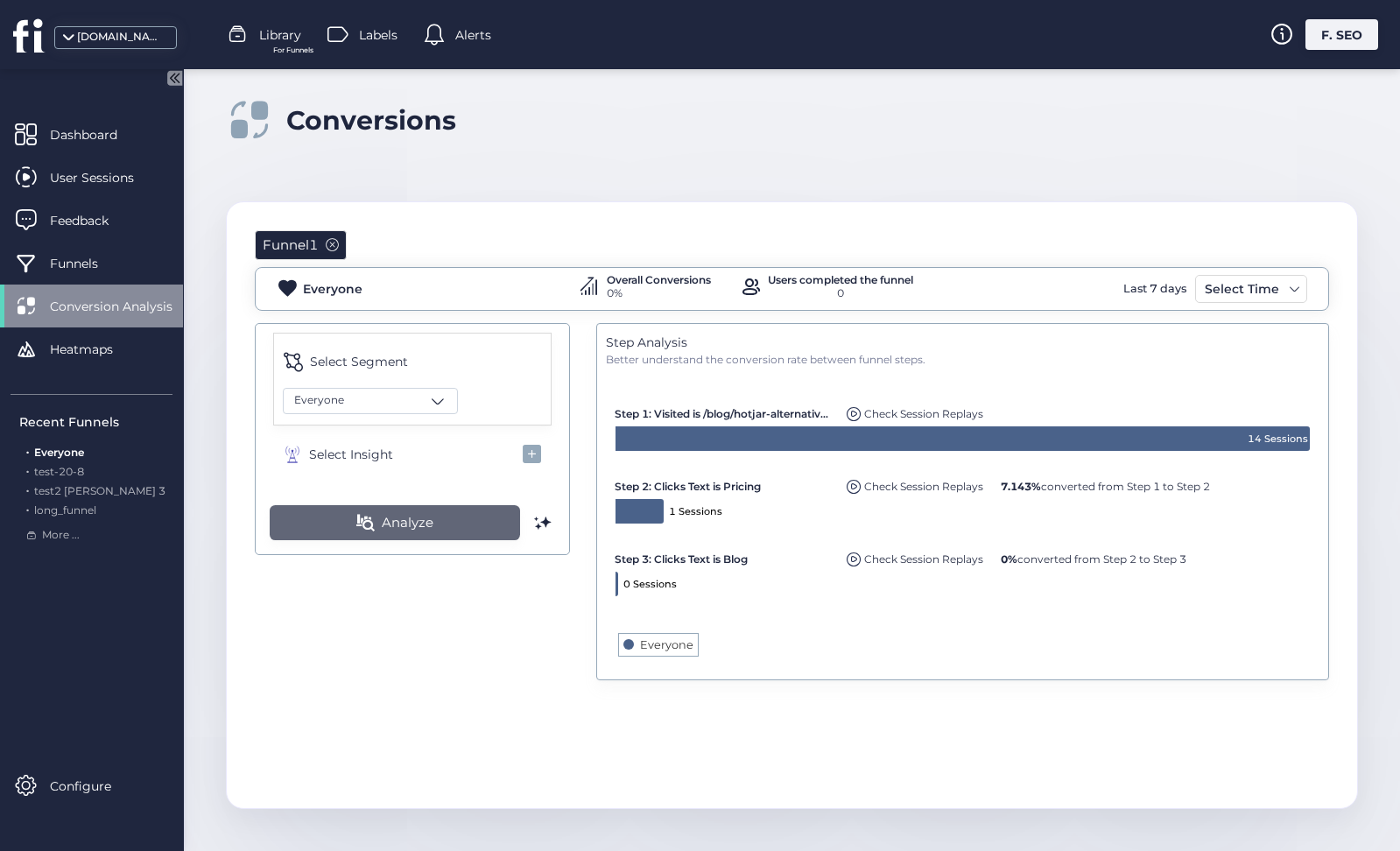
click at [454, 537] on button "Analyze" at bounding box center [395, 523] width 251 height 35
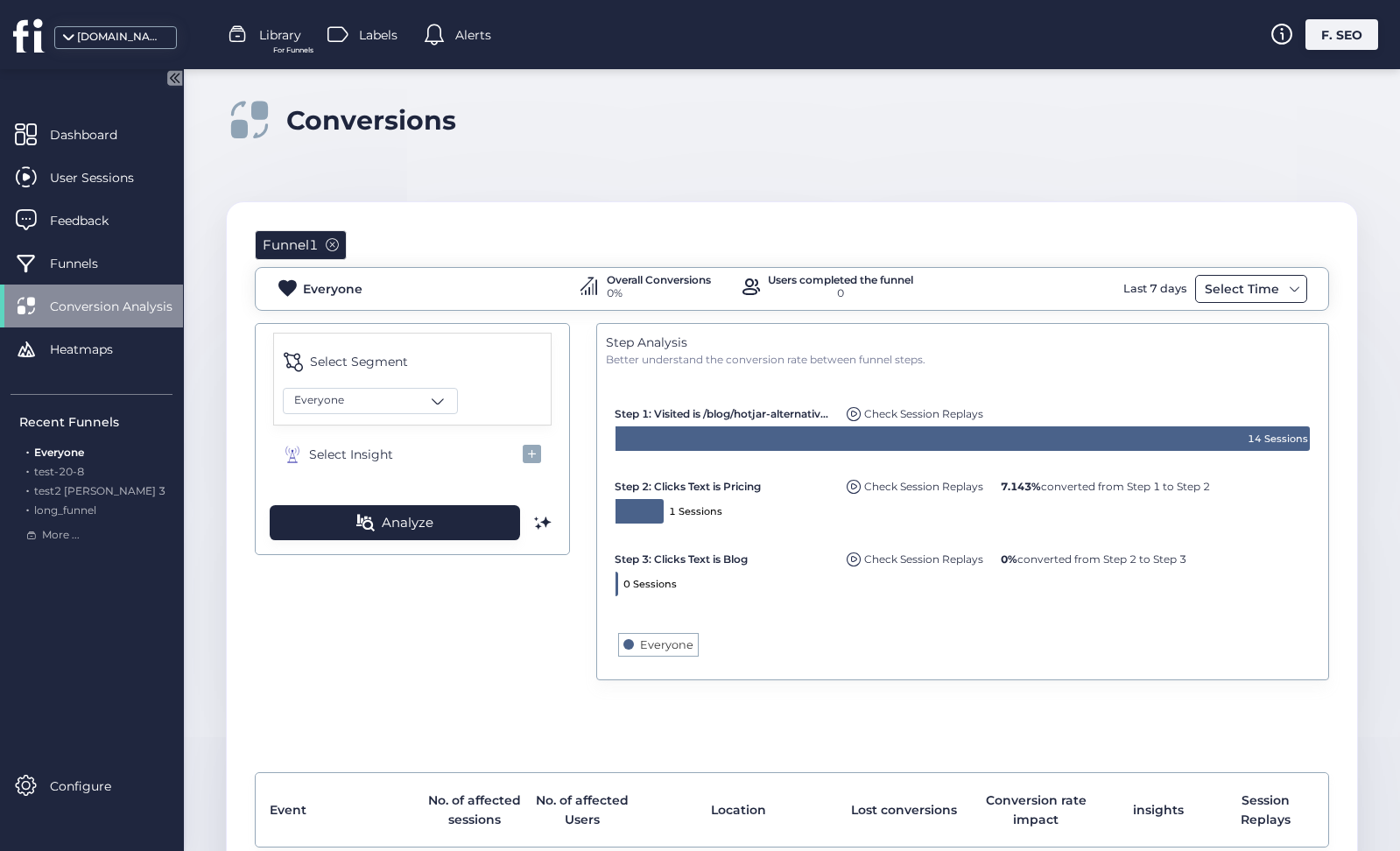
click at [1216, 281] on div "Select Time" at bounding box center [1242, 289] width 83 height 21
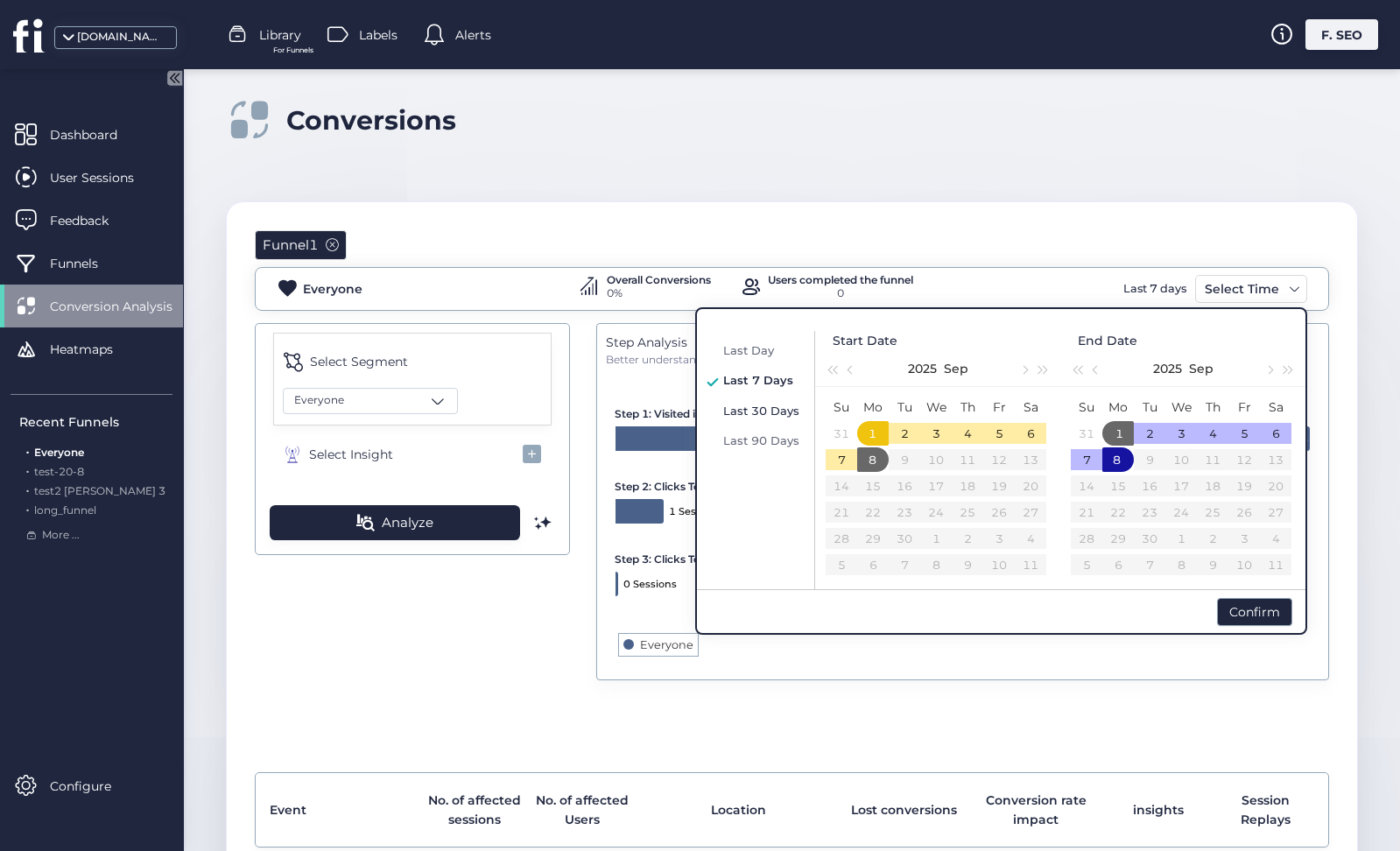
click at [766, 419] on div "Last 30 Days" at bounding box center [762, 410] width 87 height 21
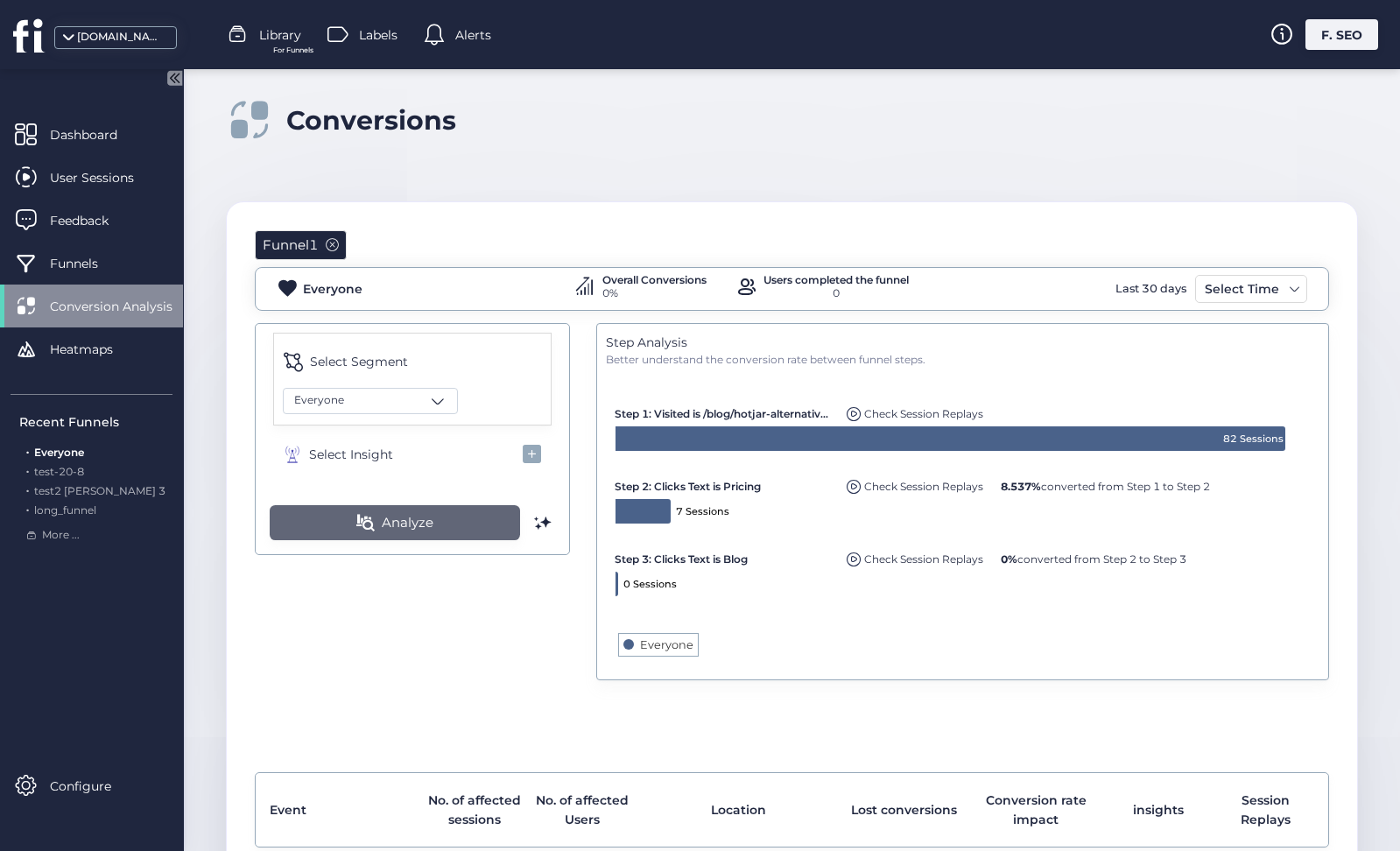
click at [492, 528] on button "Analyze" at bounding box center [395, 523] width 251 height 35
click at [1254, 282] on div "Select Time" at bounding box center [1242, 289] width 83 height 21
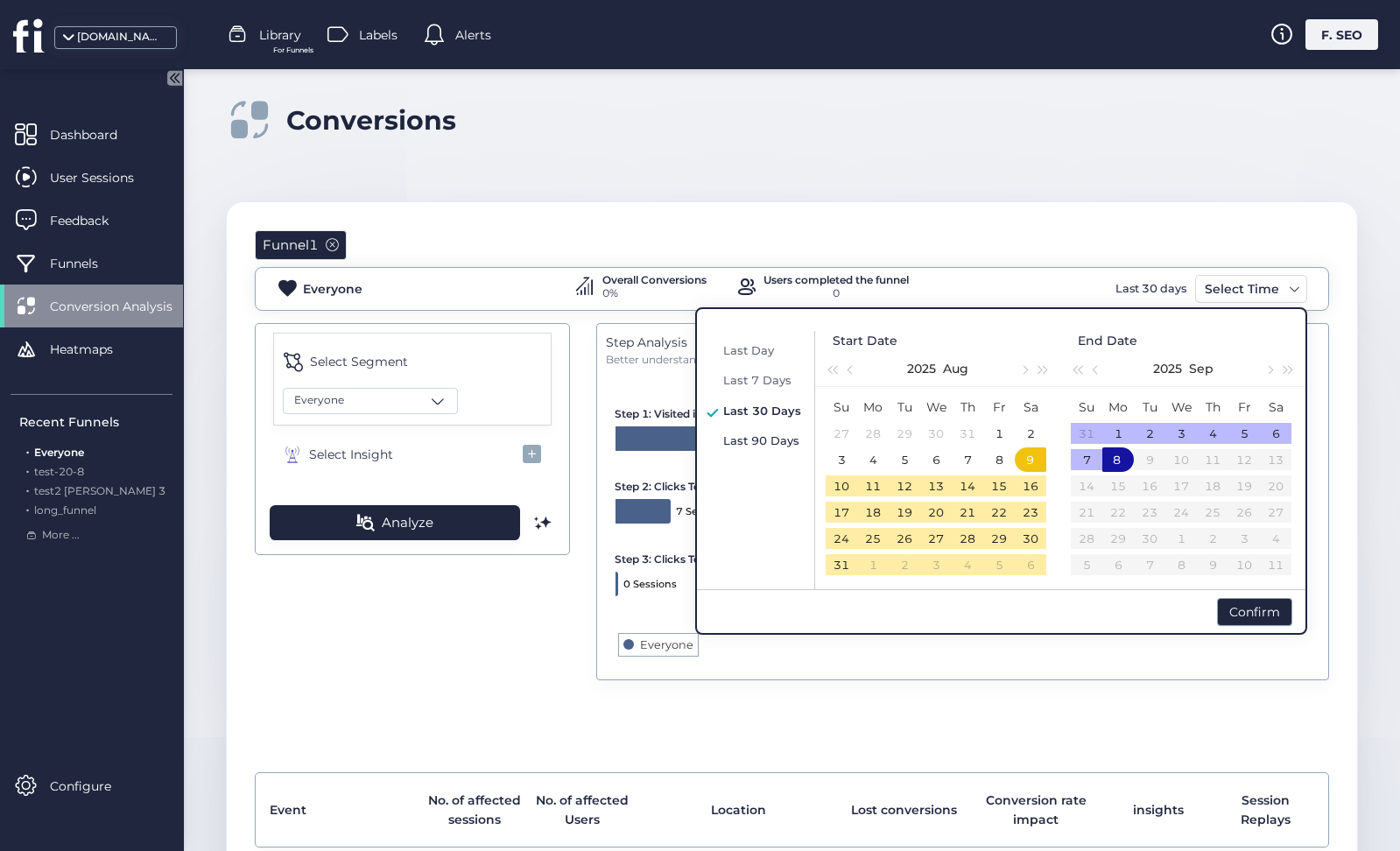
click at [753, 446] on div "Last 90 Days" at bounding box center [762, 440] width 87 height 21
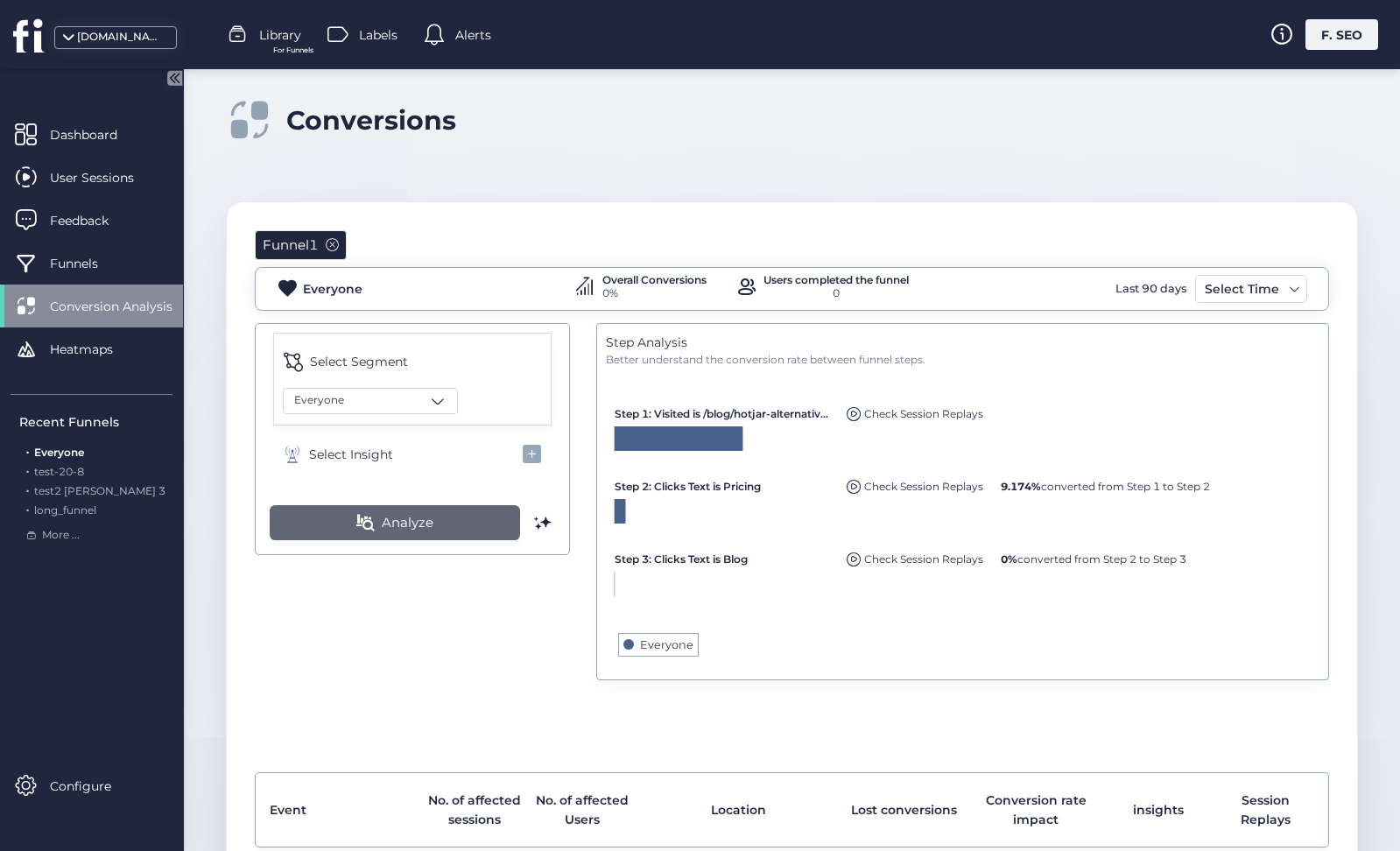
click at [423, 506] on button "Analyze" at bounding box center [395, 523] width 251 height 35
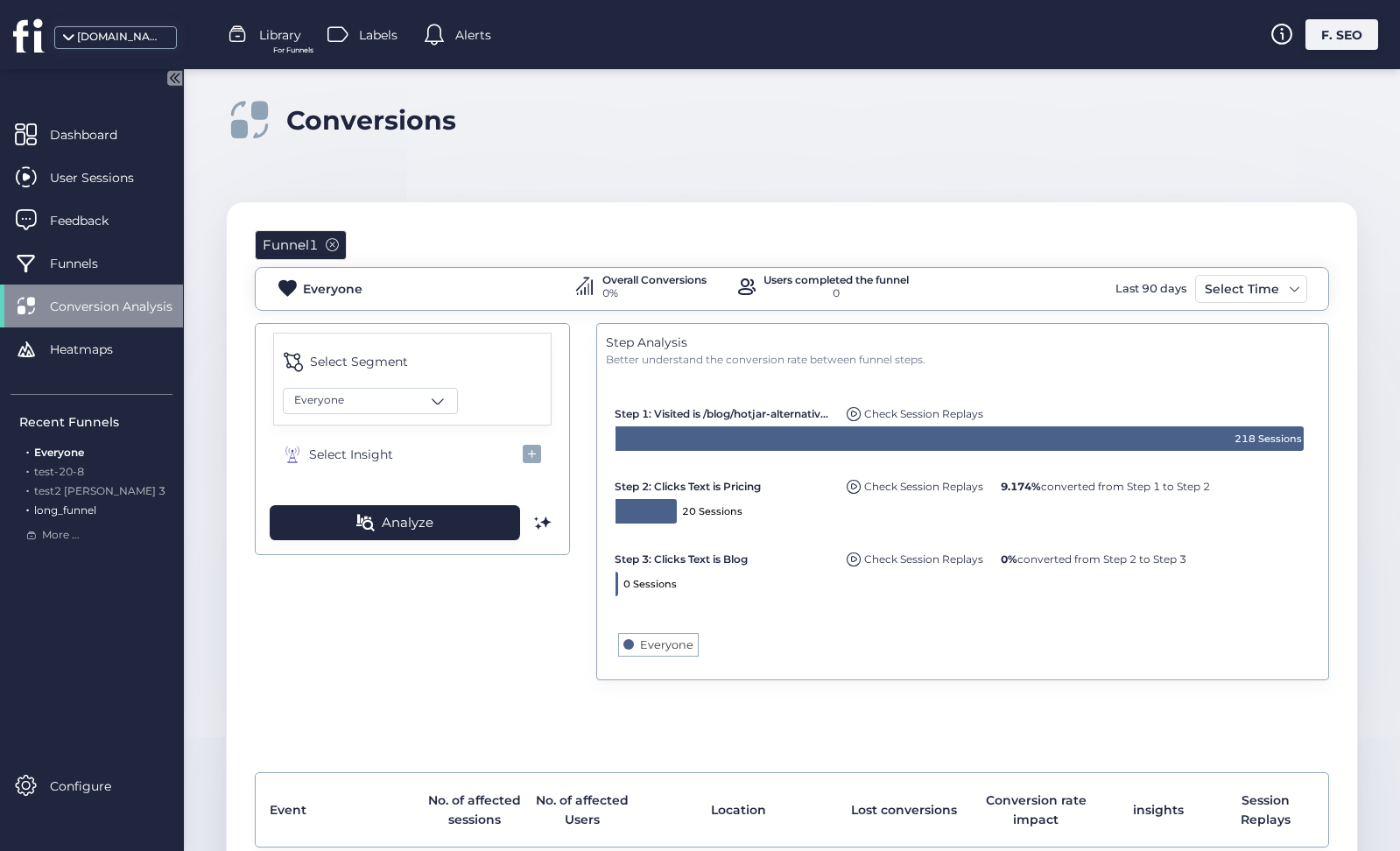
click at [83, 512] on span "long_funnel" at bounding box center [65, 510] width 62 height 13
click at [339, 528] on button "Analyze" at bounding box center [395, 523] width 251 height 35
click at [89, 508] on span "long_funnel" at bounding box center [65, 510] width 62 height 13
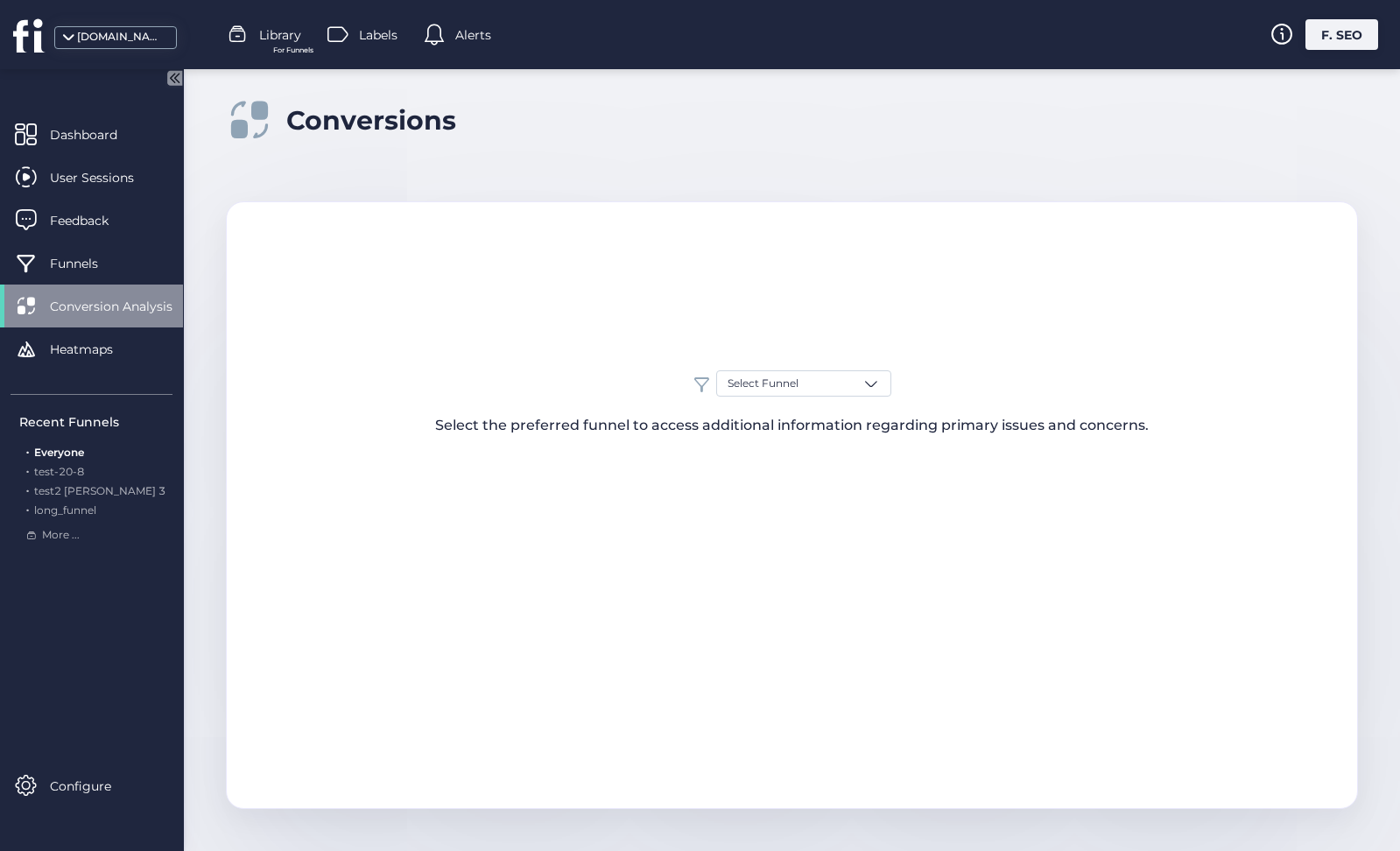
click at [764, 398] on div "Select Funnel Select the preferred funnel to access additional information rega…" at bounding box center [792, 403] width 1130 height 66
click at [764, 388] on span "Select Funnel" at bounding box center [764, 384] width 71 height 16
type input "***"
click at [773, 448] on span "long_funnel" at bounding box center [759, 452] width 62 height 16
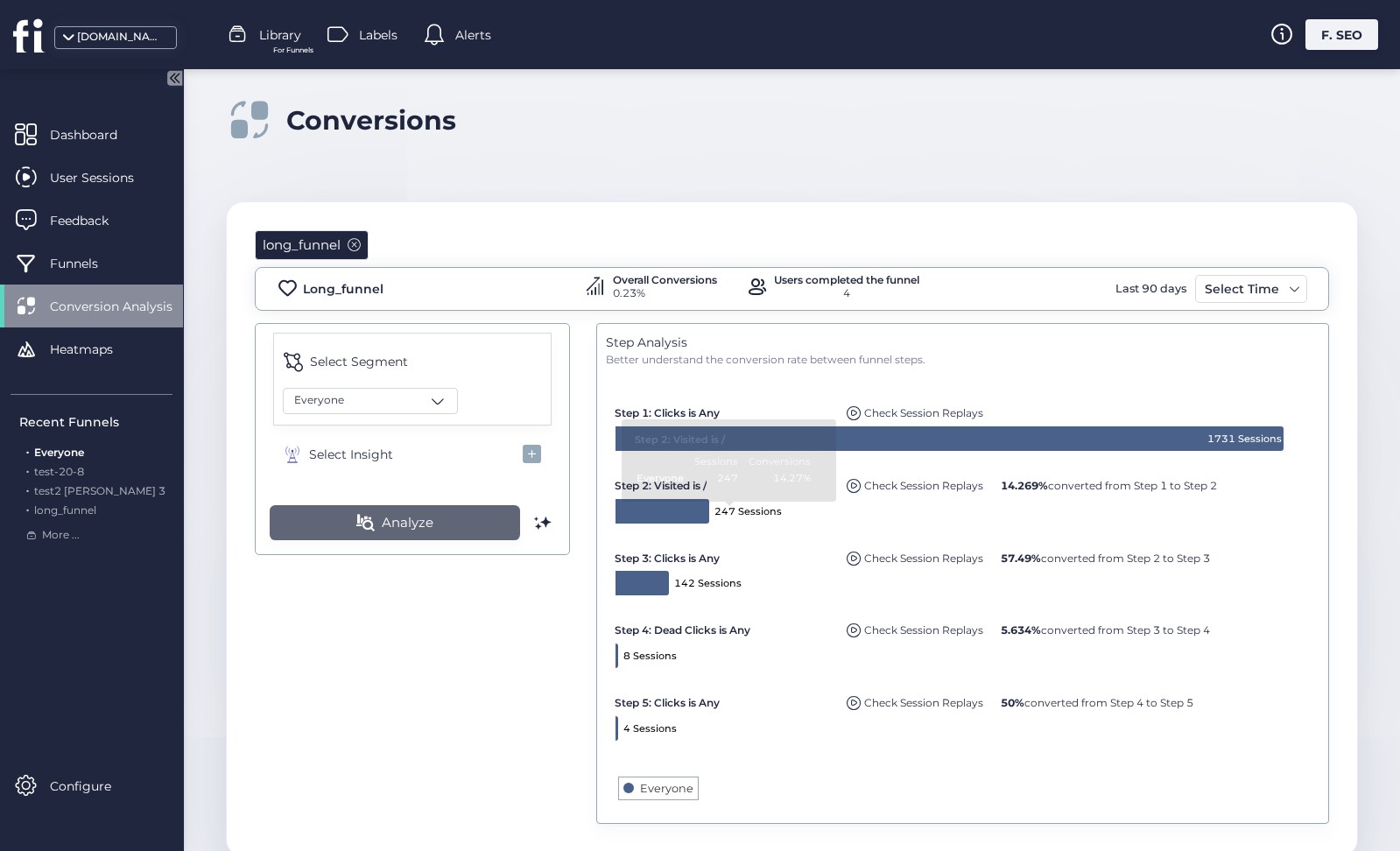
click at [469, 527] on button "Analyze" at bounding box center [395, 523] width 251 height 35
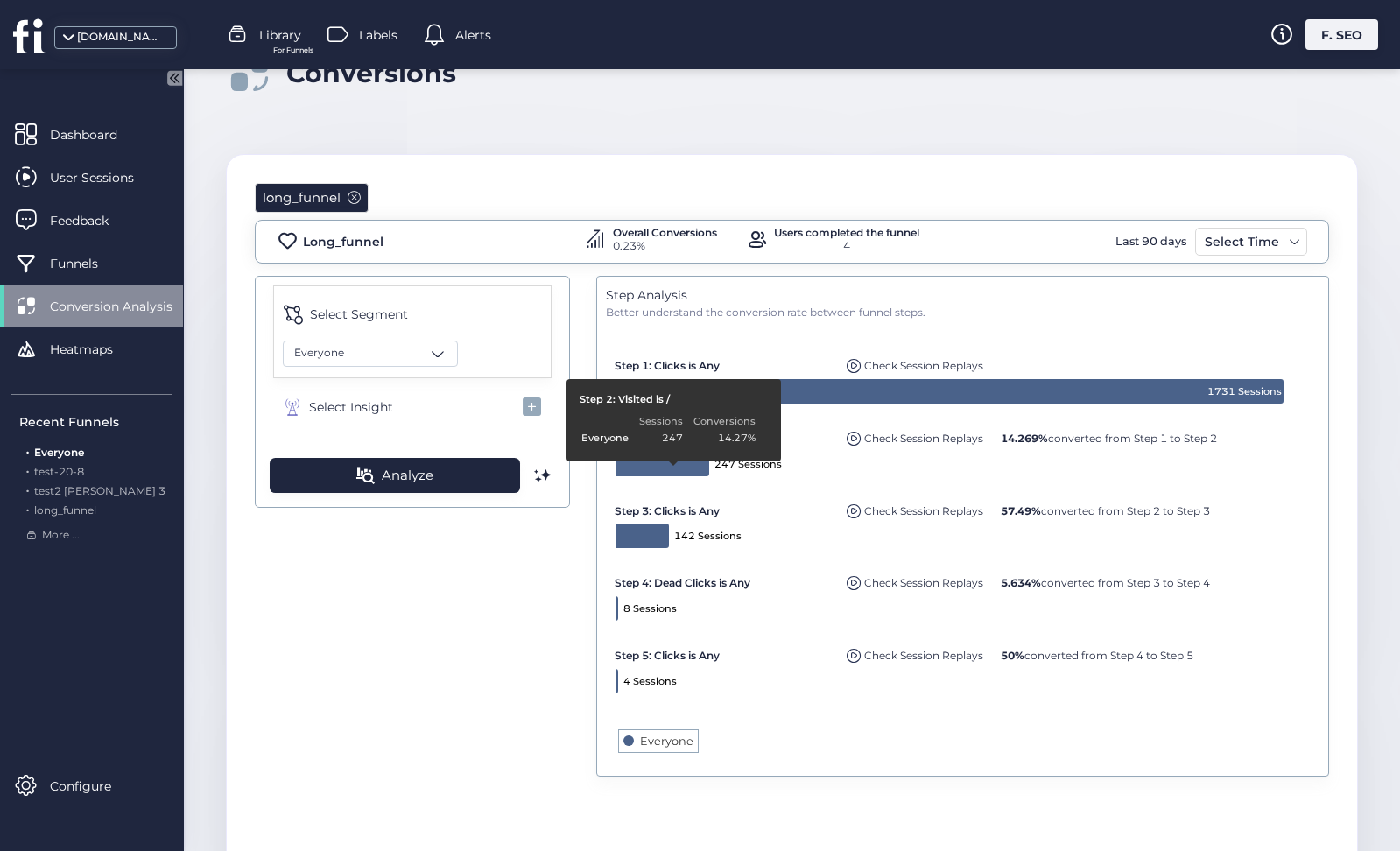
click at [550, 546] on div "Select Segment Everyone Select Insight Analyze Step Analysis Better understand …" at bounding box center [792, 529] width 1074 height 506
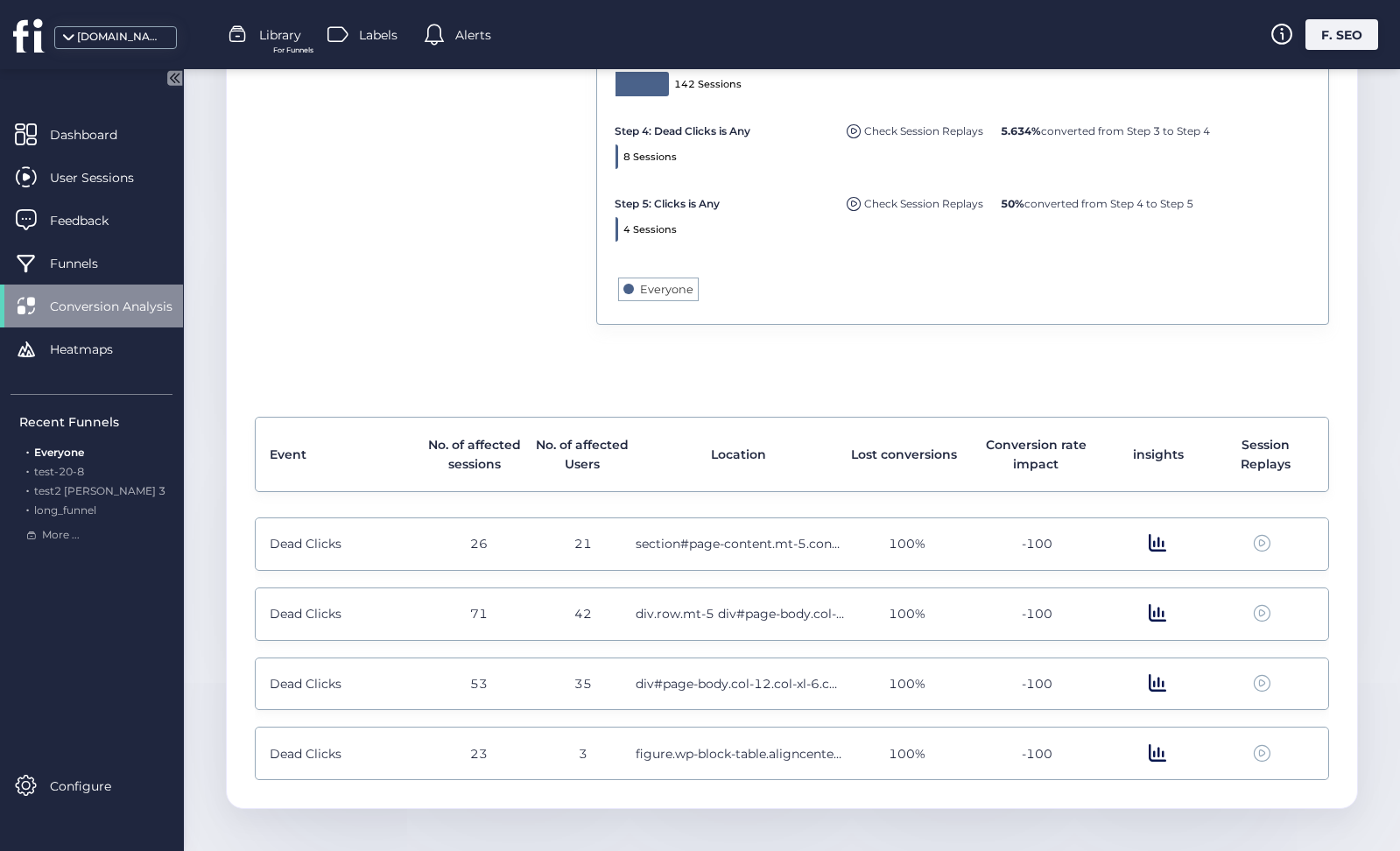
scroll to position [498, 0]
click at [1155, 613] on span at bounding box center [1157, 614] width 17 height 19
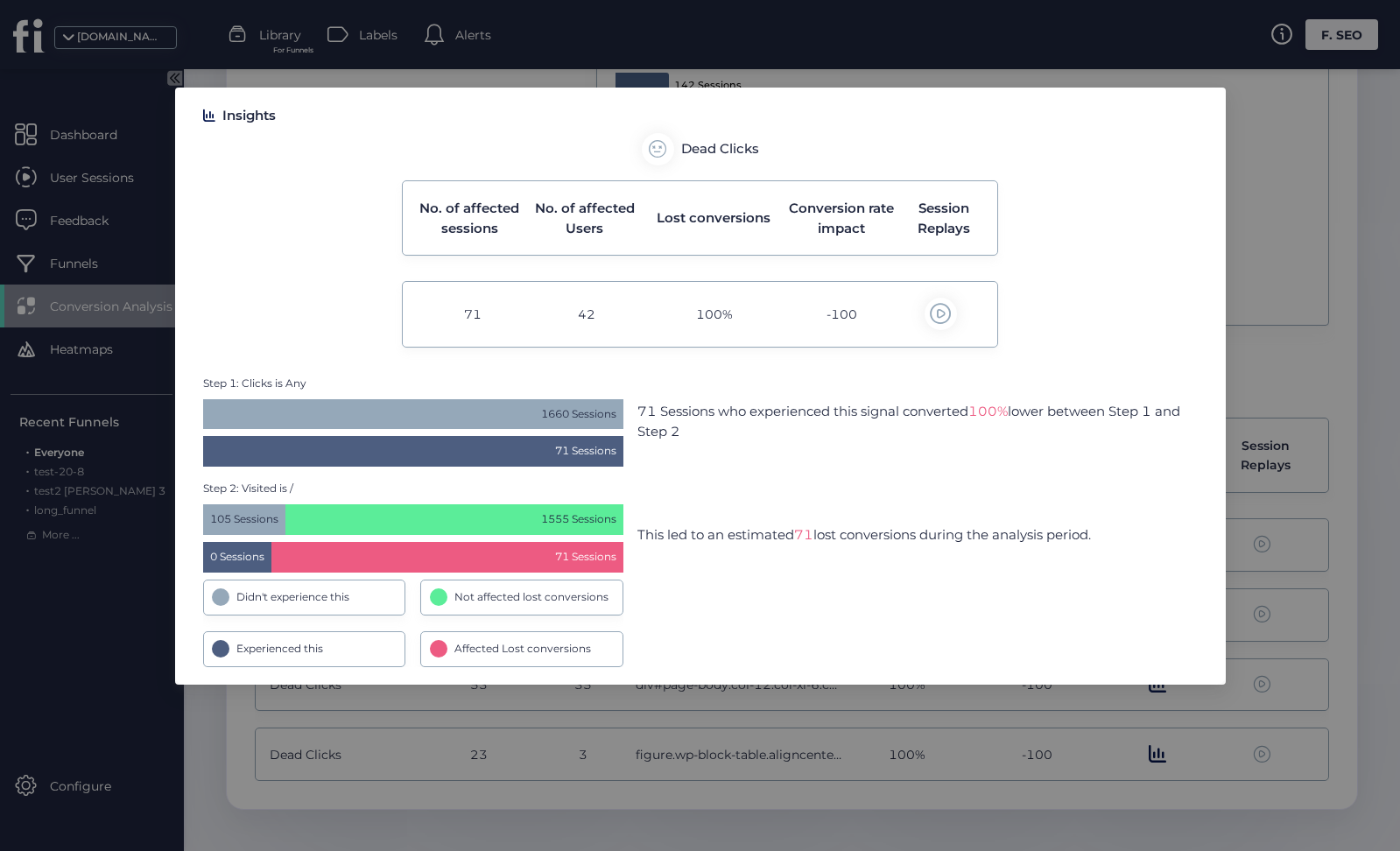
click at [1250, 396] on nz-modal-container "Insights Dead Clicks No. of affected sessions No. of affected Users Lost conver…" at bounding box center [700, 425] width 1400 height 851
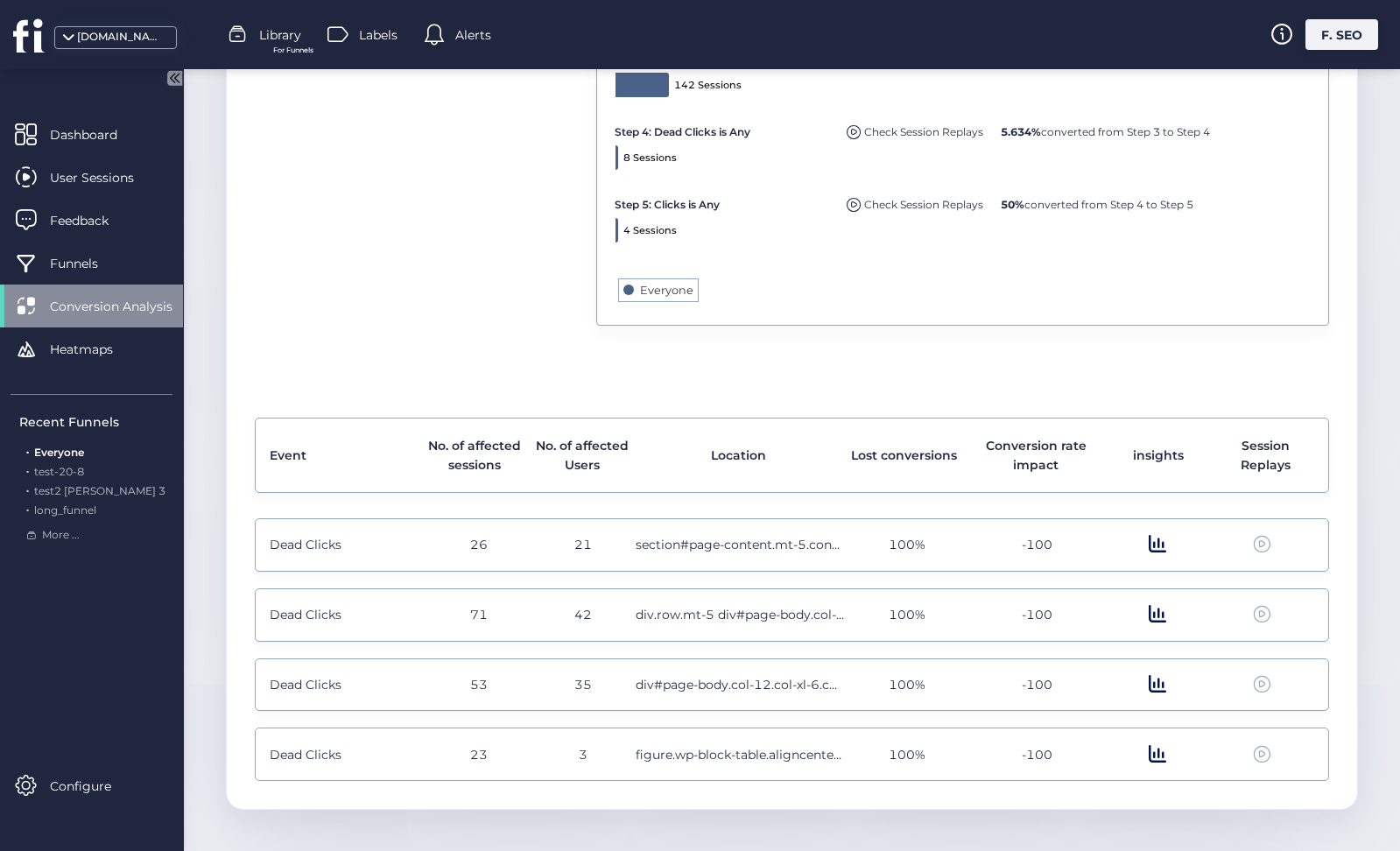
click at [1165, 681] on div at bounding box center [1158, 684] width 104 height 19
click at [1149, 681] on span at bounding box center [1157, 684] width 17 height 19
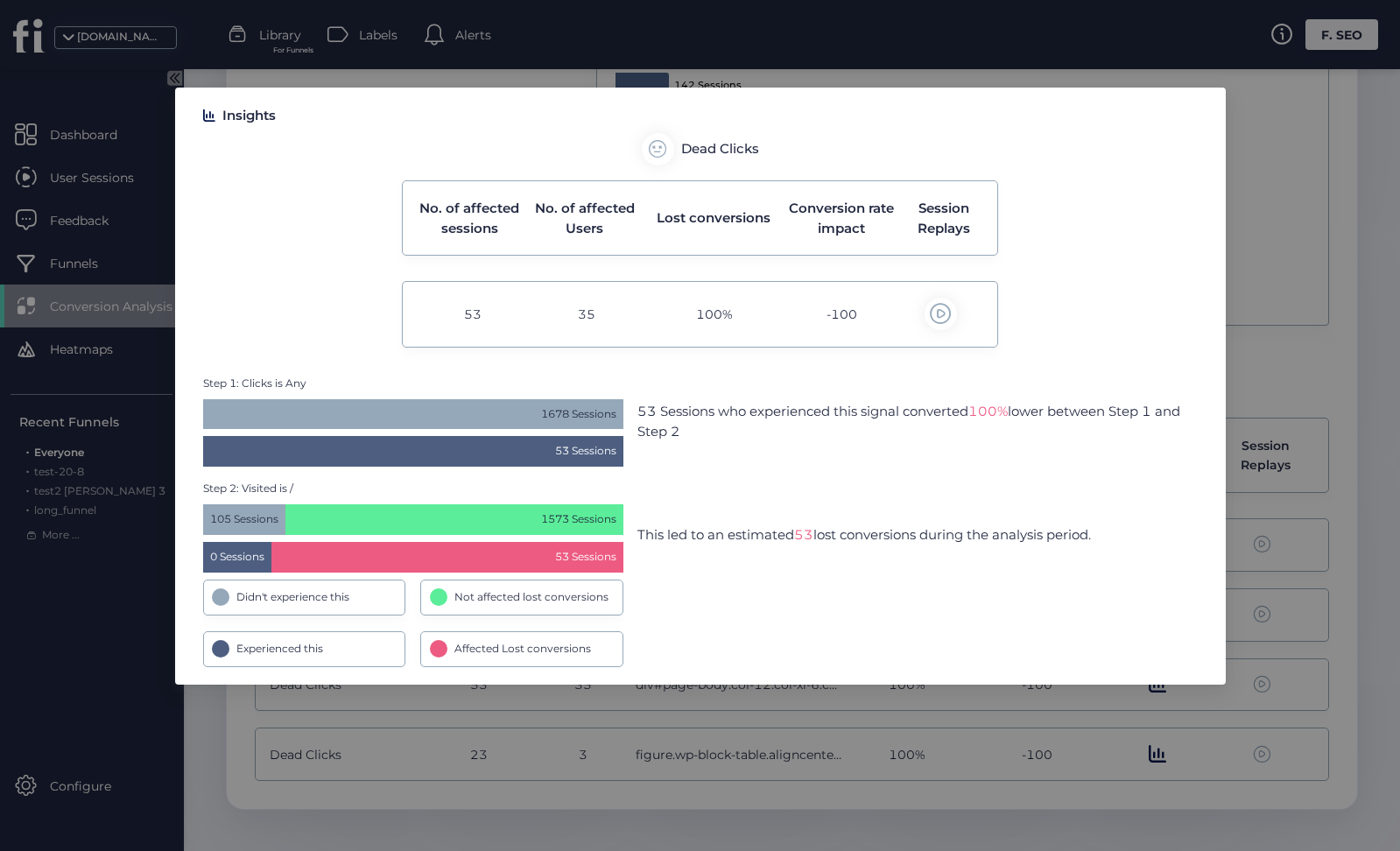
click at [1121, 712] on nz-modal-container "Insights Dead Clicks No. of affected sessions No. of affected Users Lost conver…" at bounding box center [700, 425] width 1400 height 851
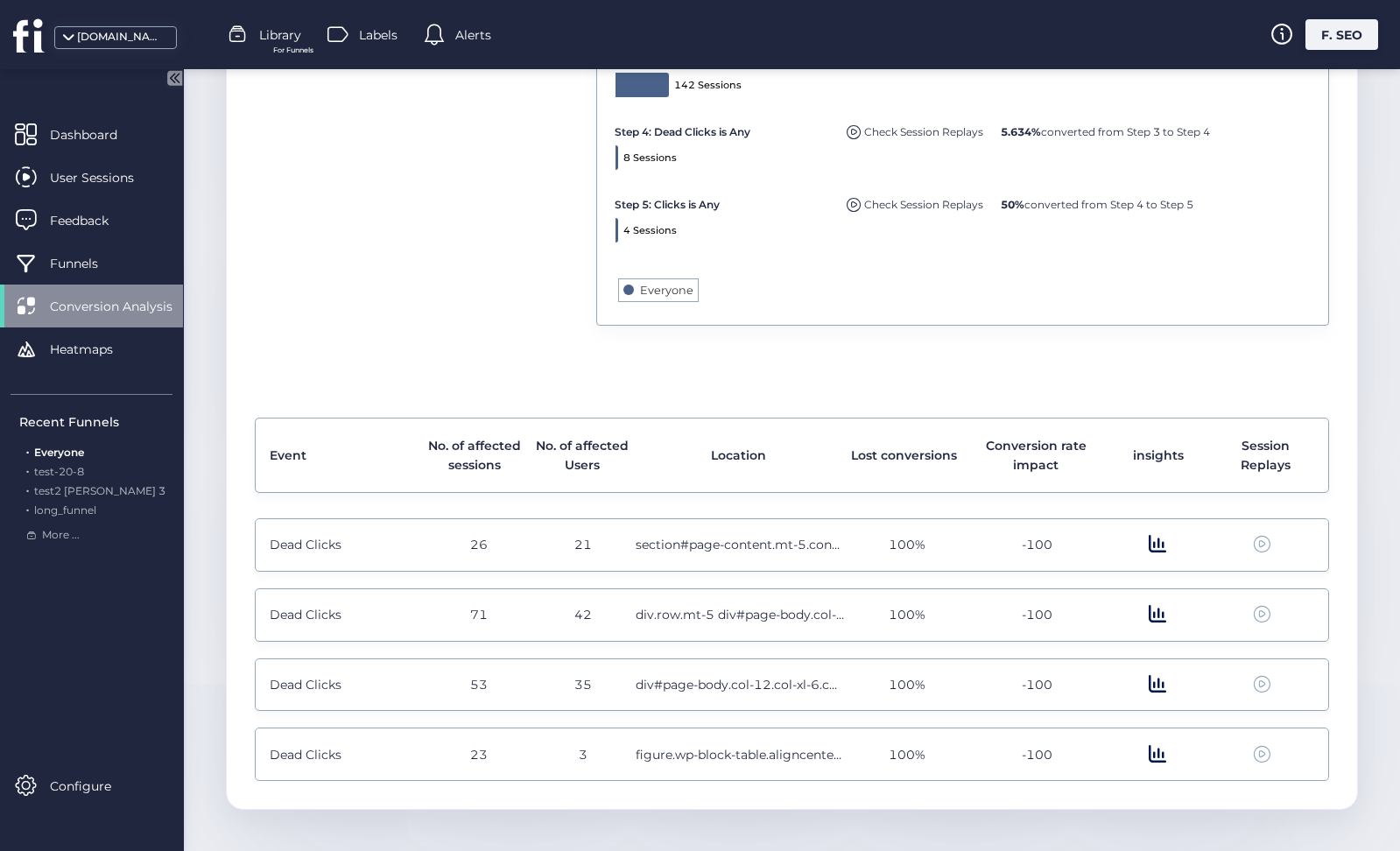
click at [1153, 750] on span at bounding box center [1157, 754] width 17 height 19
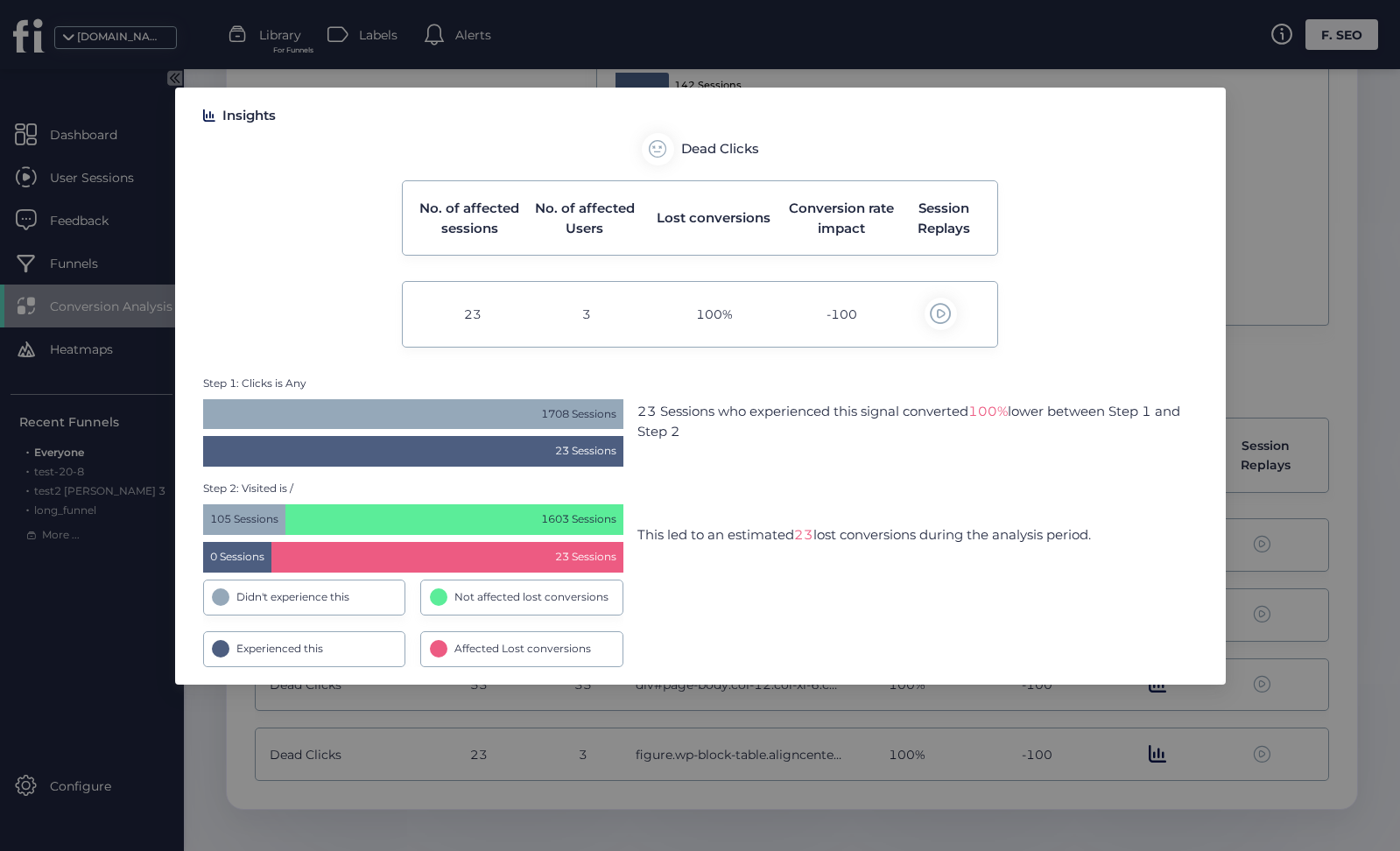
click at [1103, 753] on nz-modal-container "Insights Dead Clicks No. of affected sessions No. of affected Users Lost conver…" at bounding box center [700, 425] width 1400 height 851
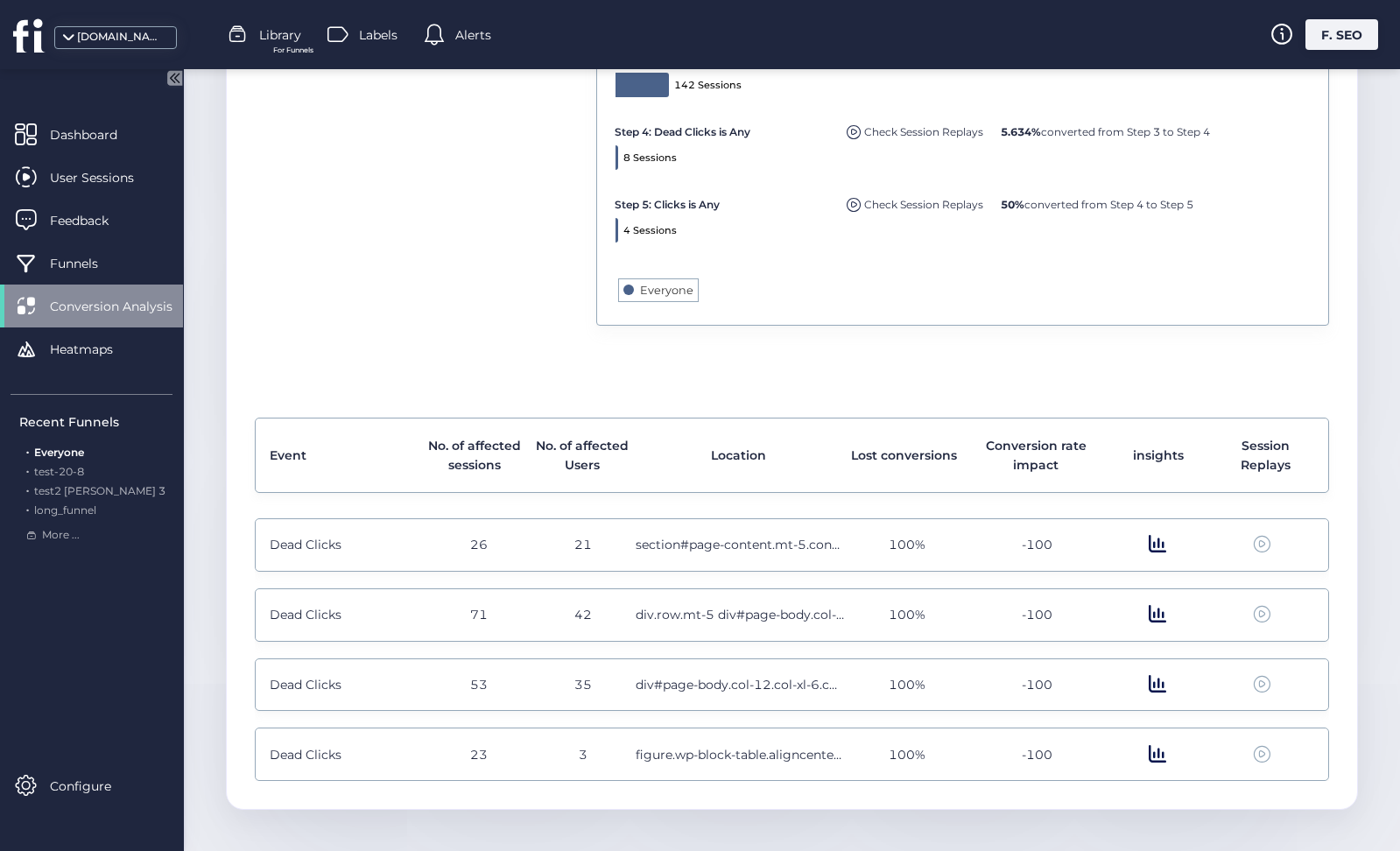
click at [1158, 675] on span at bounding box center [1157, 684] width 17 height 19
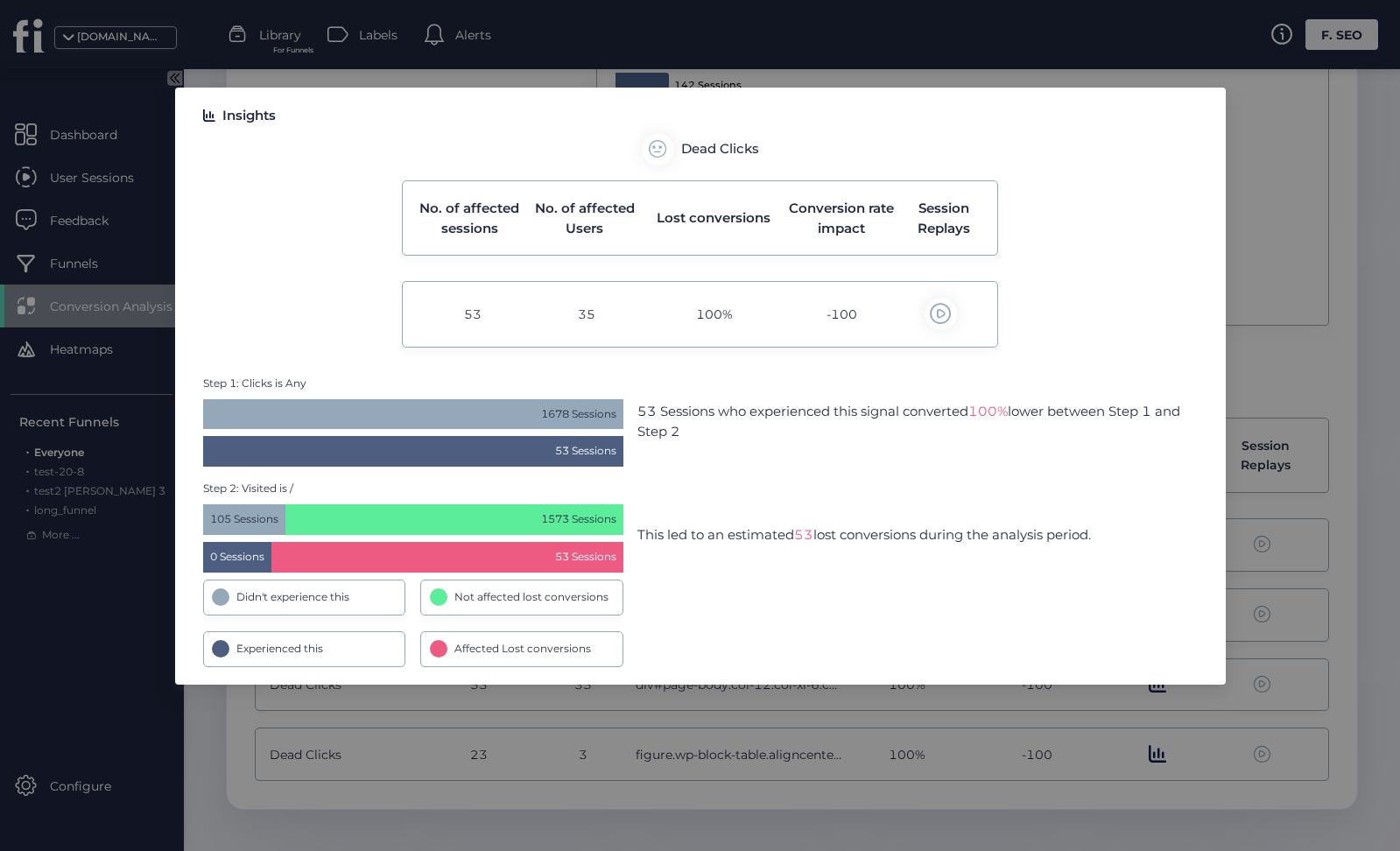
click at [1077, 693] on nz-modal-container "Insights Dead Clicks No. of affected sessions No. of affected Users Lost conver…" at bounding box center [700, 425] width 1400 height 851
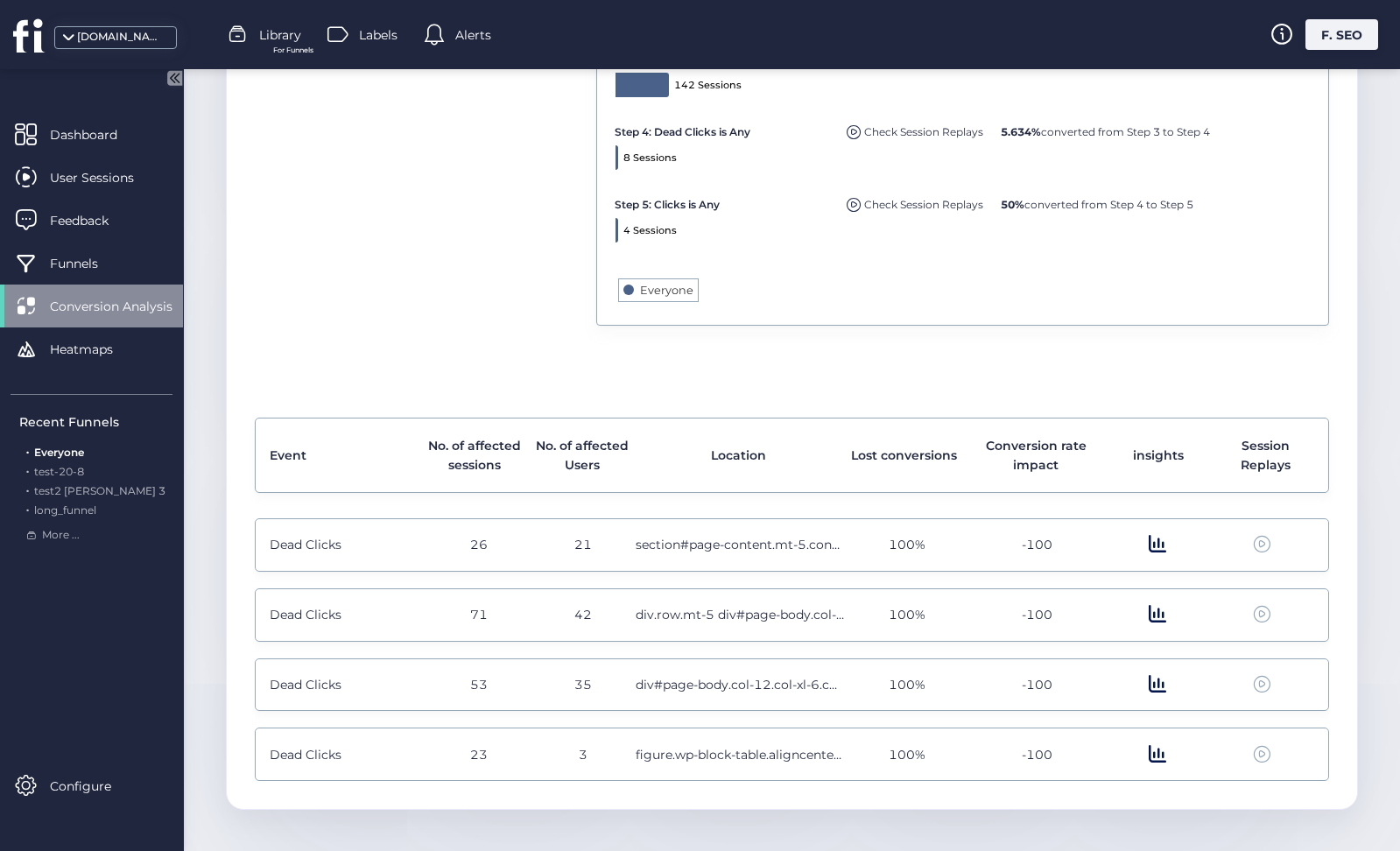
click at [1160, 745] on span at bounding box center [1157, 754] width 17 height 19
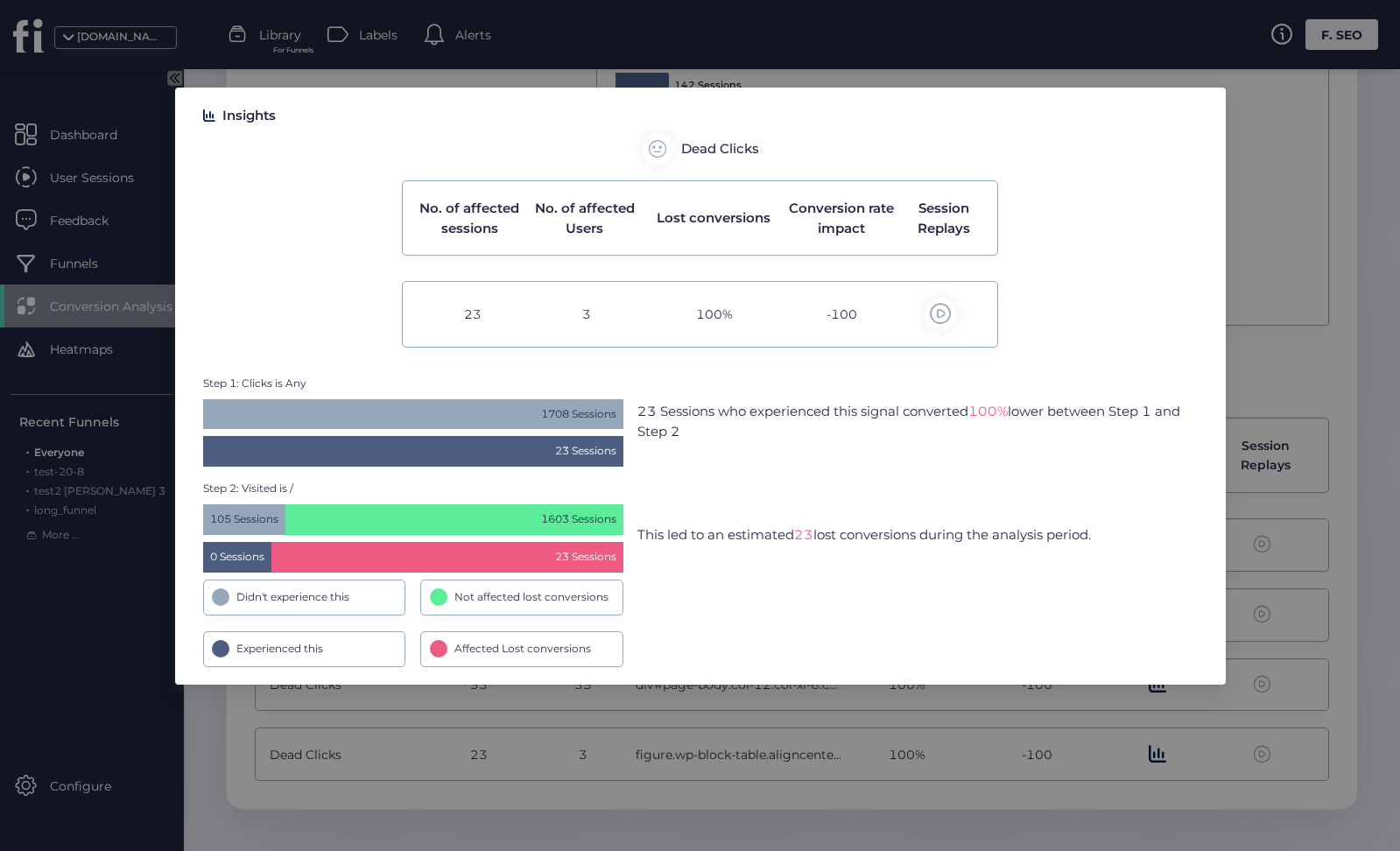
click at [1021, 755] on nz-modal-container "Insights Dead Clicks No. of affected sessions No. of affected Users Lost conver…" at bounding box center [700, 425] width 1400 height 851
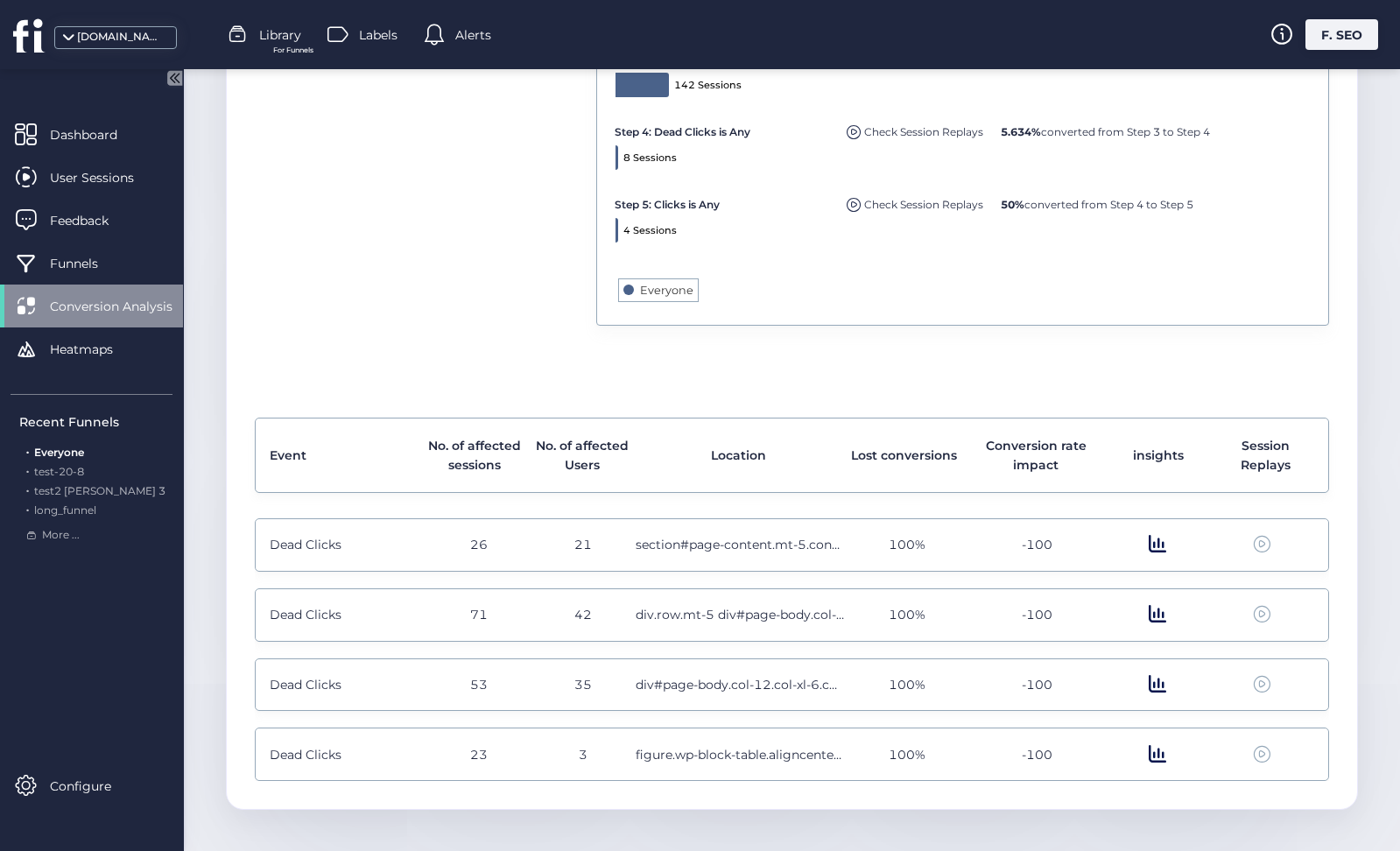
click at [1153, 678] on span at bounding box center [1157, 684] width 17 height 19
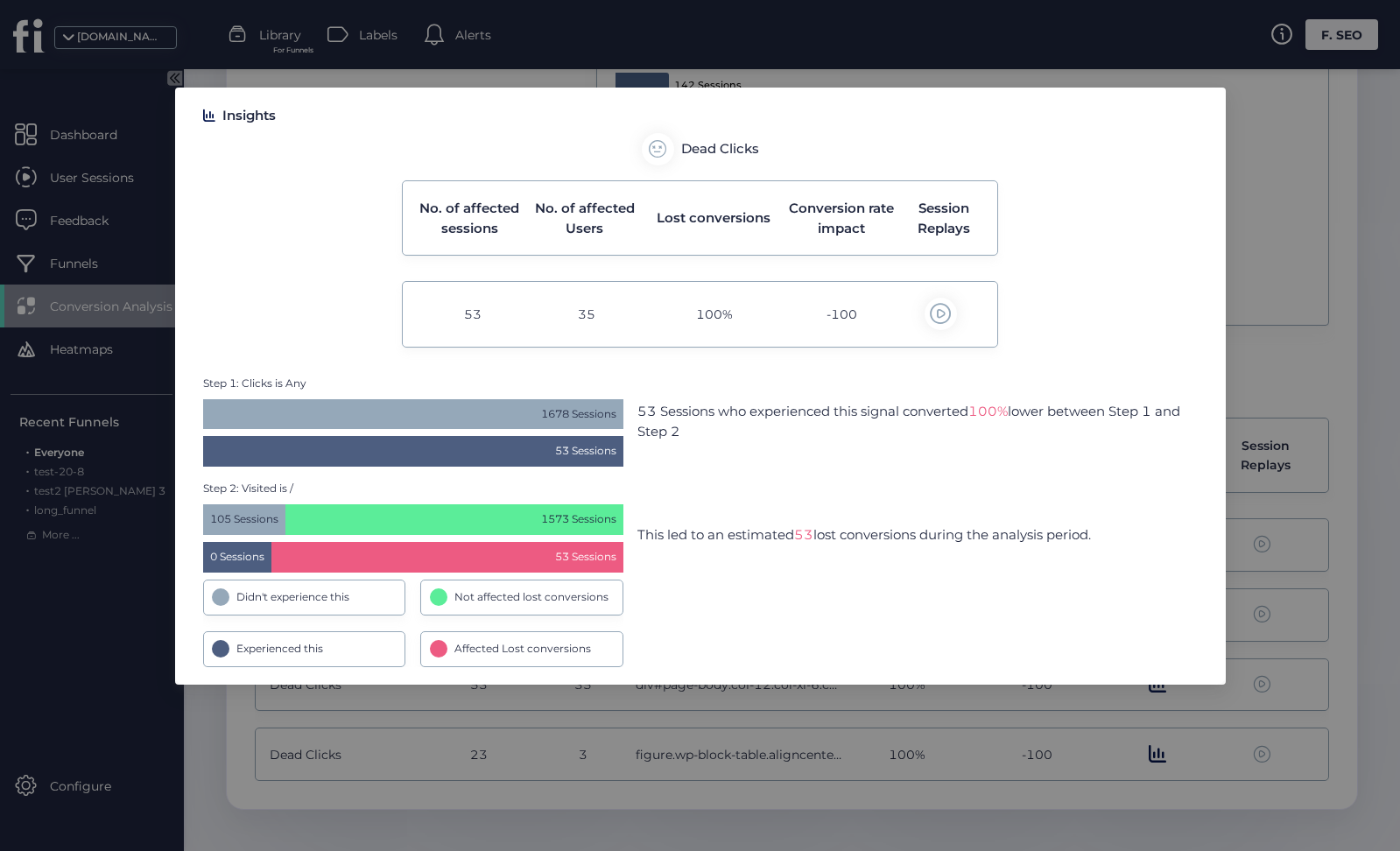
click at [739, 713] on nz-modal-container "Insights Dead Clicks No. of affected sessions No. of affected Users Lost conver…" at bounding box center [700, 425] width 1400 height 851
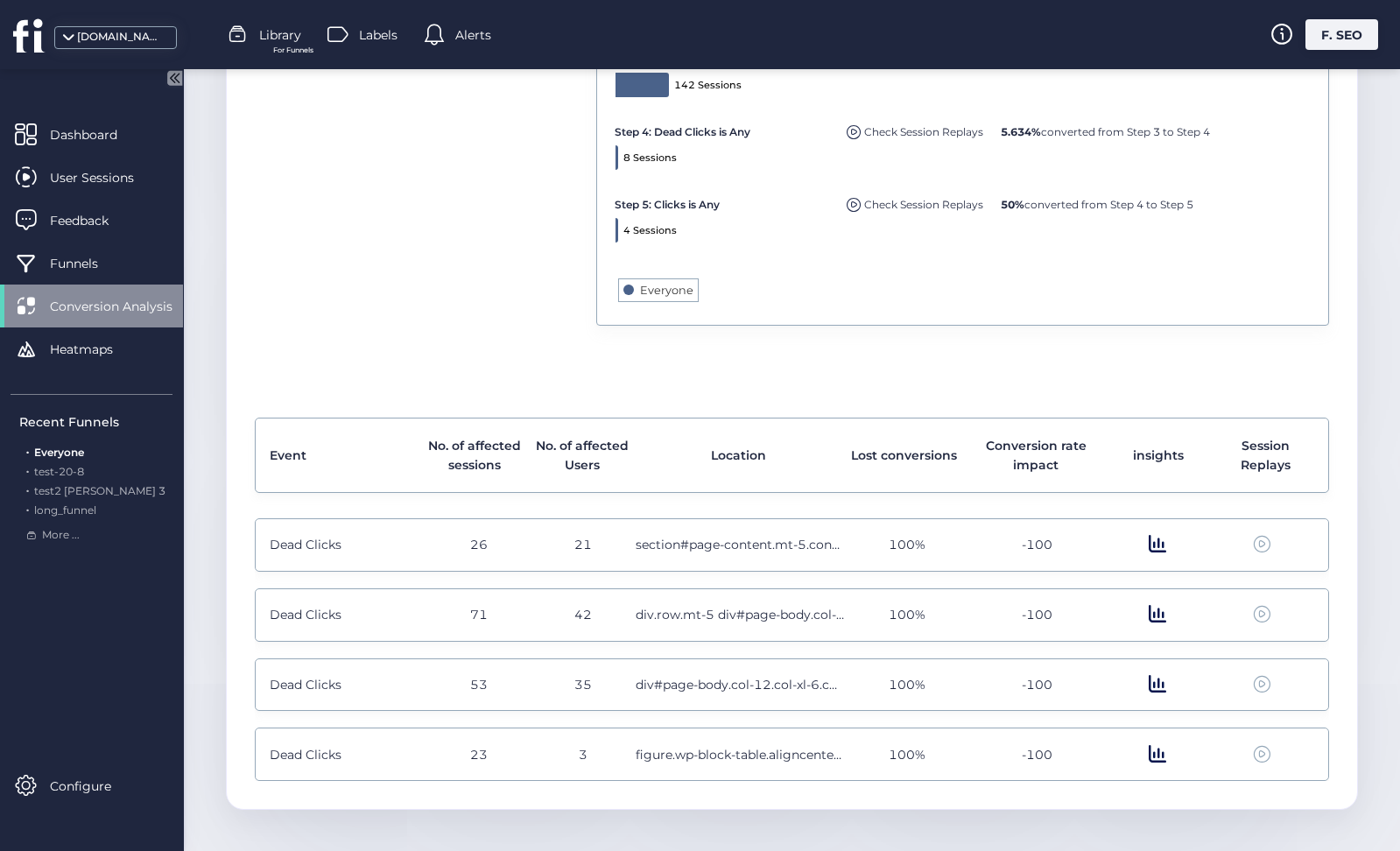
click at [1150, 538] on span at bounding box center [1157, 544] width 17 height 19
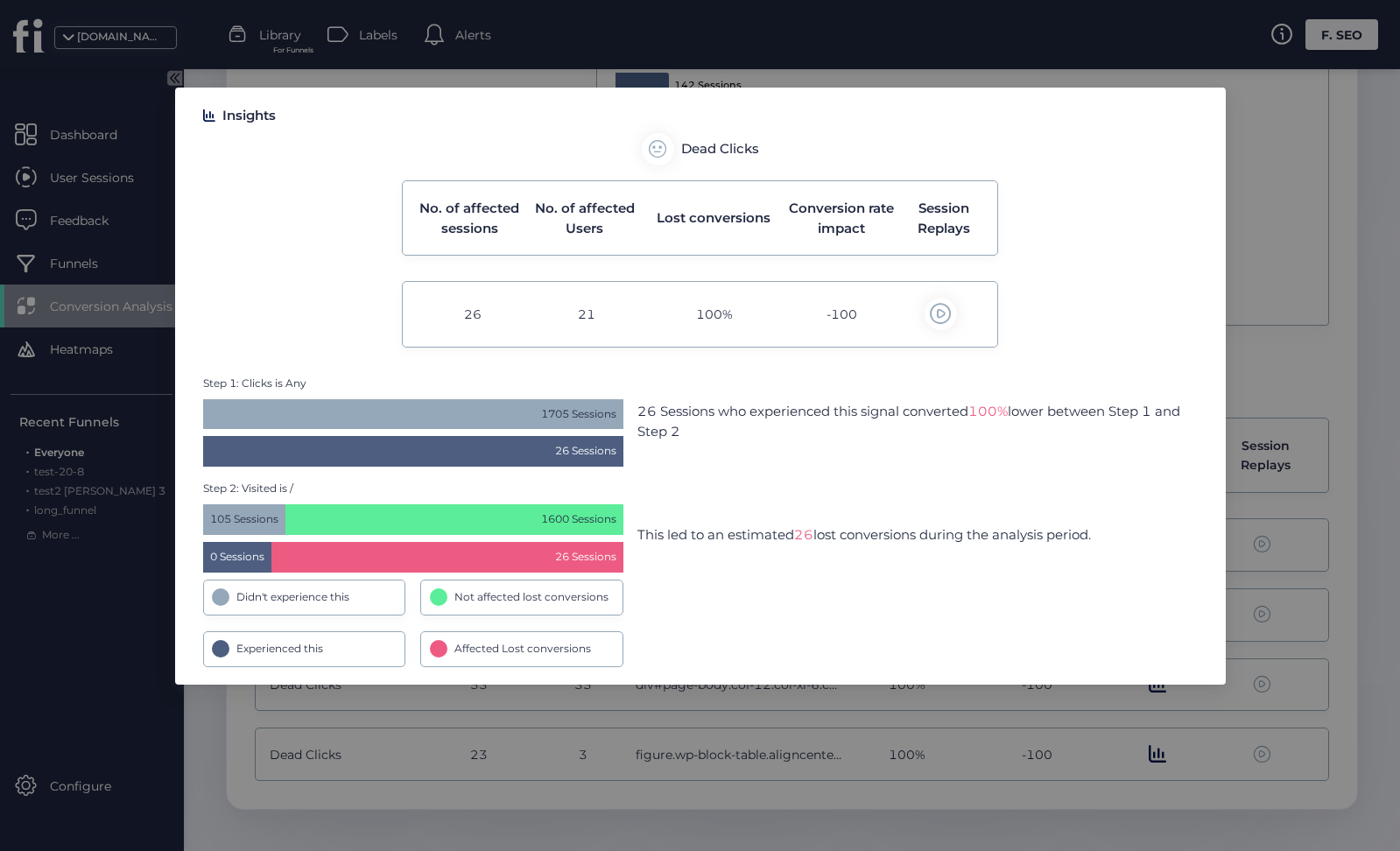
click at [1105, 692] on nz-modal-container "Insights Dead Clicks No. of affected sessions No. of affected Users Lost conver…" at bounding box center [700, 425] width 1400 height 851
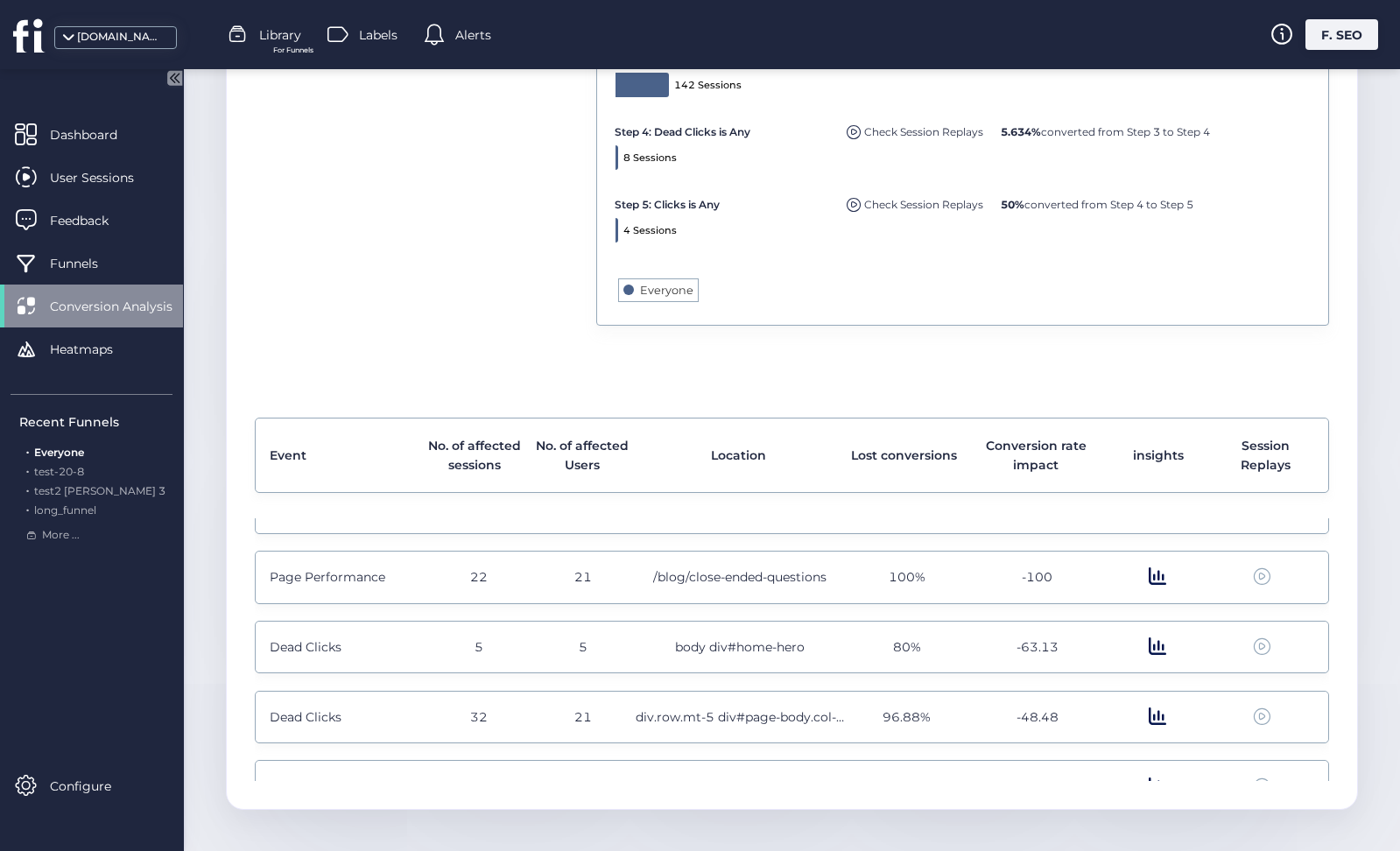
scroll to position [698, 0]
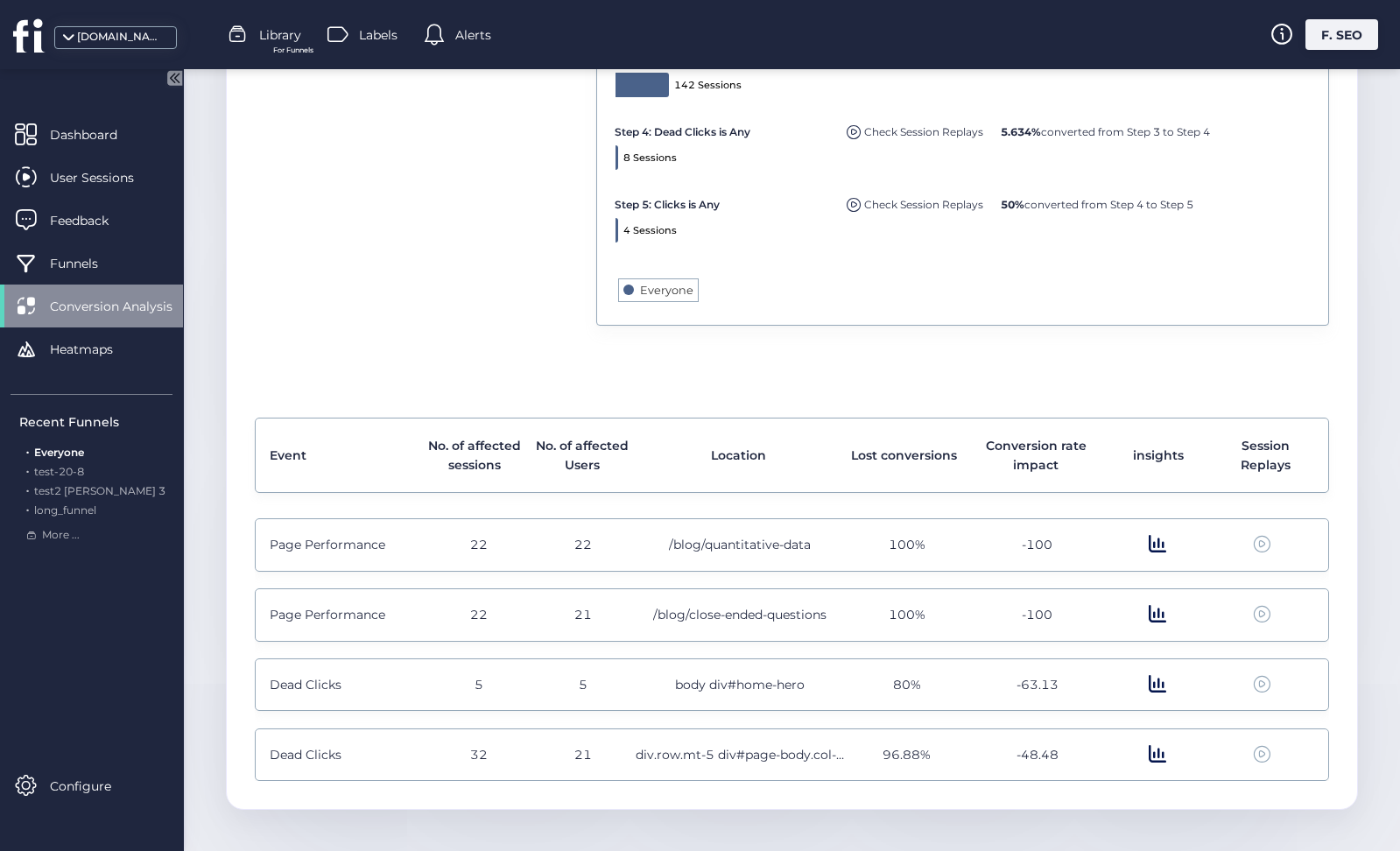
click at [1157, 680] on span at bounding box center [1157, 684] width 17 height 19
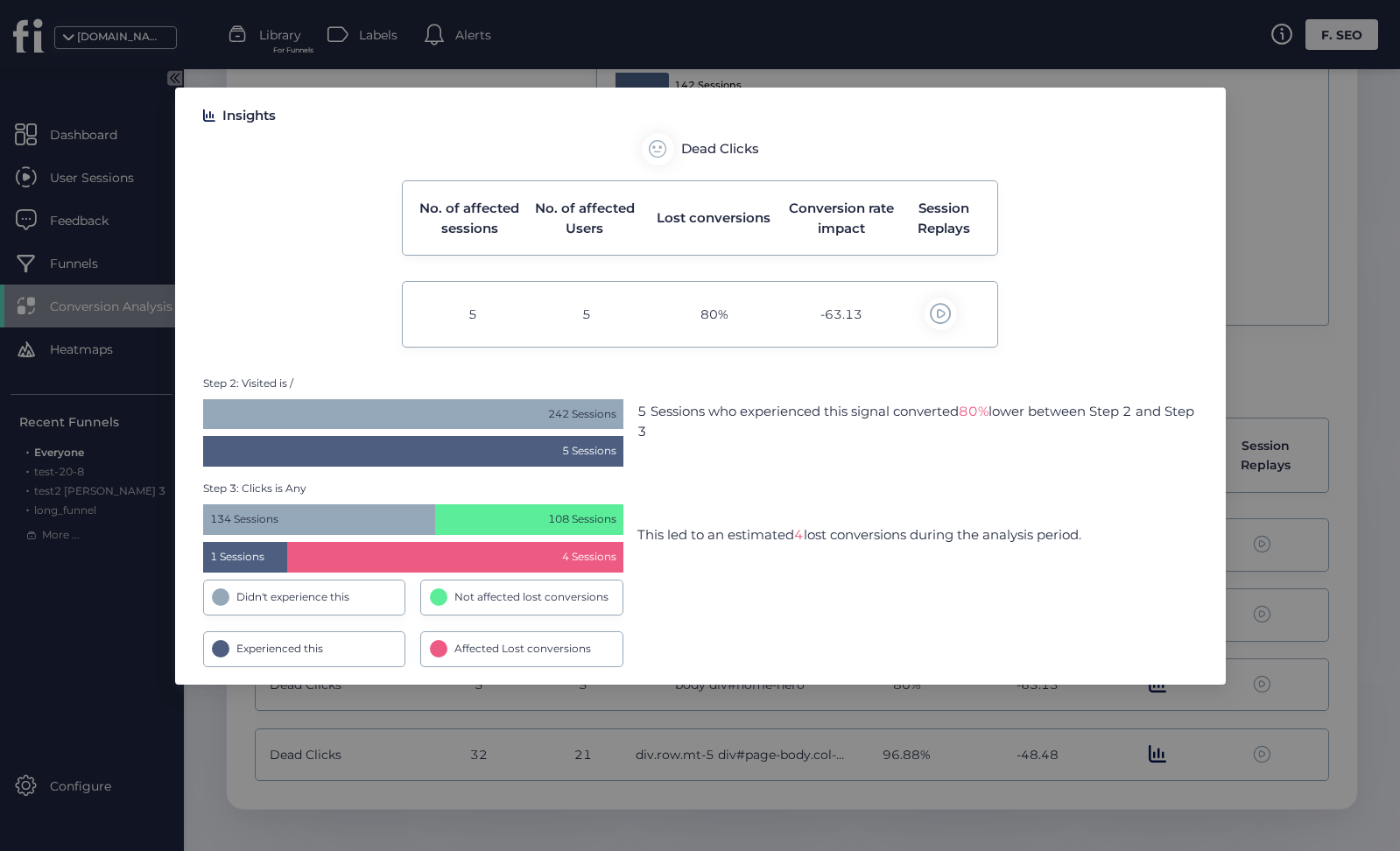
drag, startPoint x: 636, startPoint y: 412, endPoint x: 754, endPoint y: 544, distance: 177.1
click at [754, 544] on div "Step 2: Visited is / 242 Sessions 5 Sessions 5 Sessions who experienced this si…" at bounding box center [700, 521] width 995 height 292
click at [754, 544] on div "Step 3: Clicks is Any 134 Sessions 108 Sessions 1 Sessions 4 Sessions Didn't ex…" at bounding box center [700, 574] width 995 height 186
drag, startPoint x: 689, startPoint y: 431, endPoint x: 637, endPoint y: 411, distance: 55.7
click at [637, 411] on div "5 Sessions who experienced this signal converted 80% lower between Step 2 and S…" at bounding box center [917, 421] width 561 height 41
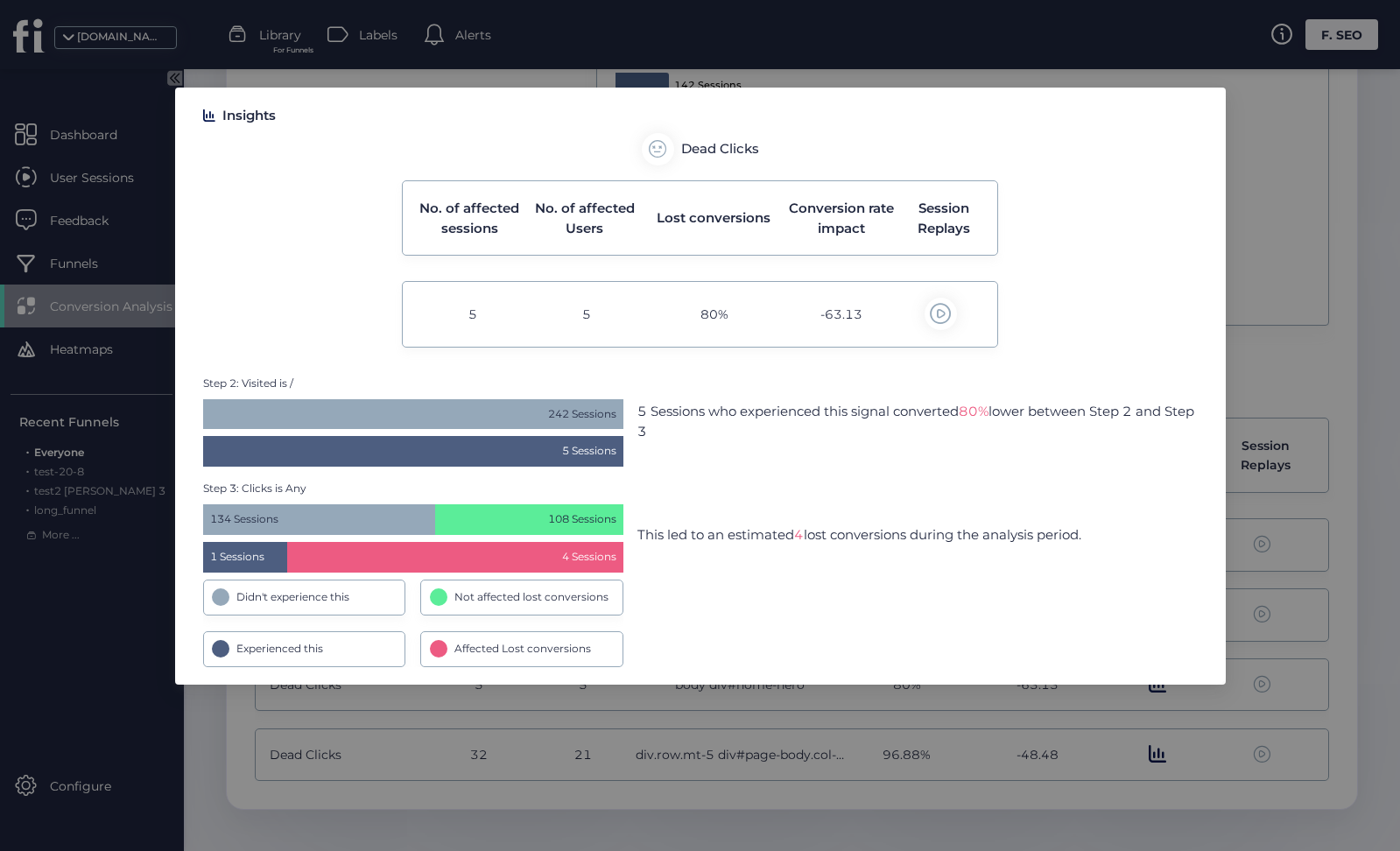
drag, startPoint x: 643, startPoint y: 531, endPoint x: 1160, endPoint y: 527, distance: 517.0
click at [1160, 527] on div "Step 3: Clicks is Any 134 Sessions 108 Sessions 1 Sessions 4 Sessions Didn't ex…" at bounding box center [700, 574] width 995 height 186
click at [1064, 608] on div "Step 3: Clicks is Any 134 Sessions 108 Sessions 1 Sessions 4 Sessions Didn't ex…" at bounding box center [700, 574] width 995 height 186
